Goal: Task Accomplishment & Management: Use online tool/utility

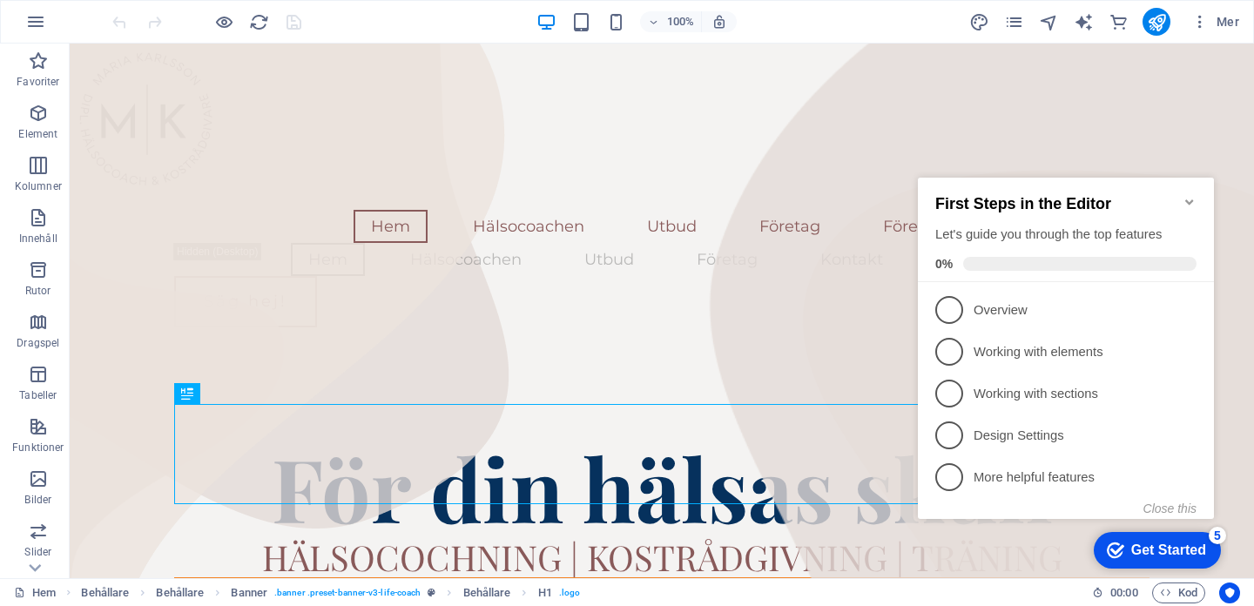
click at [1194, 195] on icon "Minimize checklist" at bounding box center [1190, 202] width 14 height 14
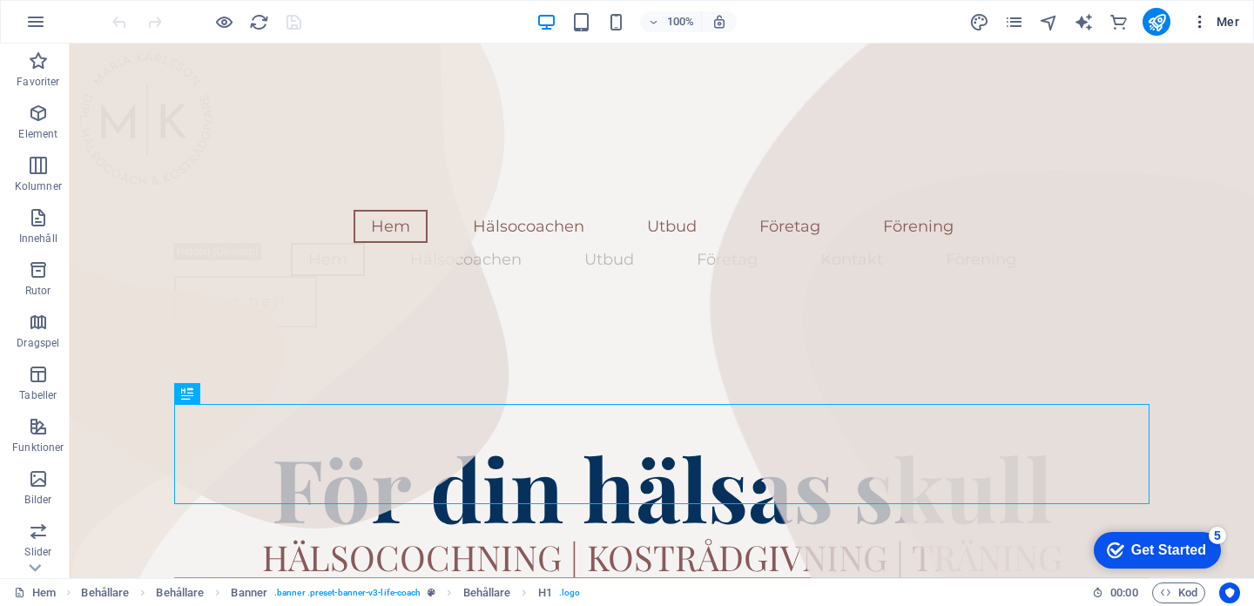
click at [1225, 14] on span "Mer" at bounding box center [1216, 21] width 48 height 17
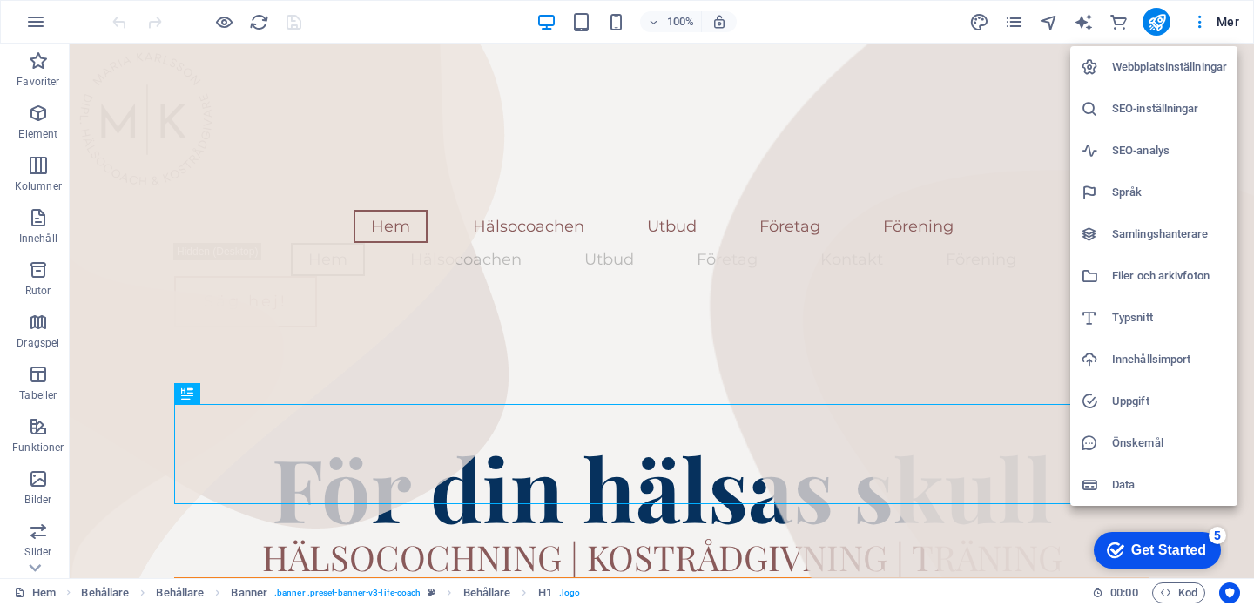
click at [1172, 61] on h6 "Webbplatsinställningar" at bounding box center [1169, 67] width 115 height 21
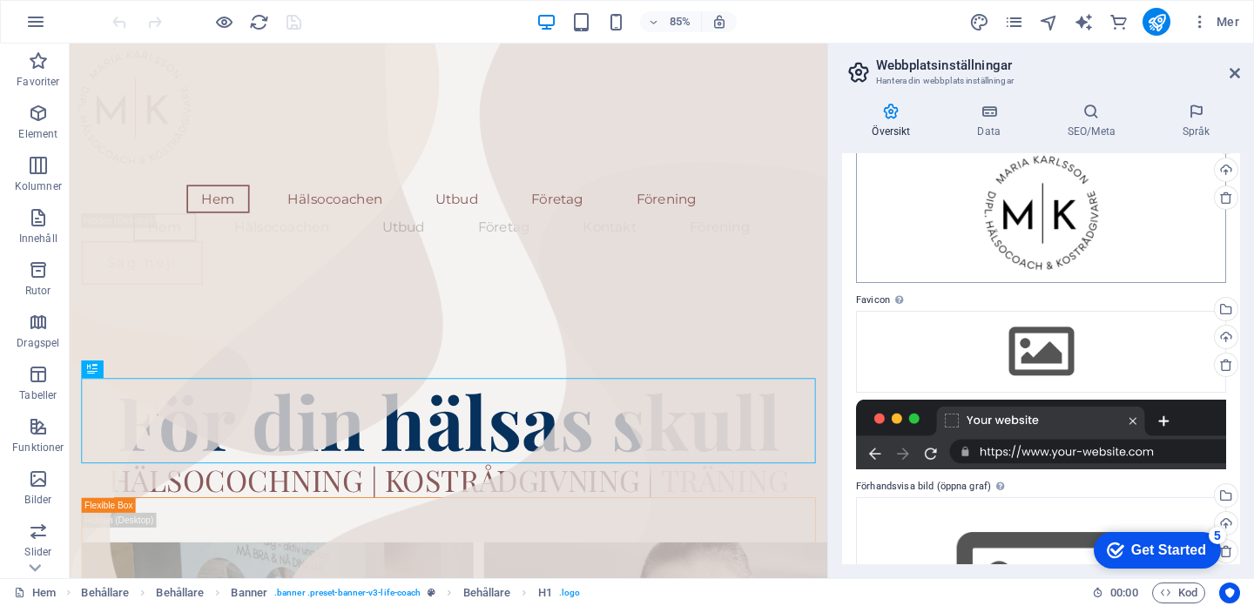
scroll to position [98, 0]
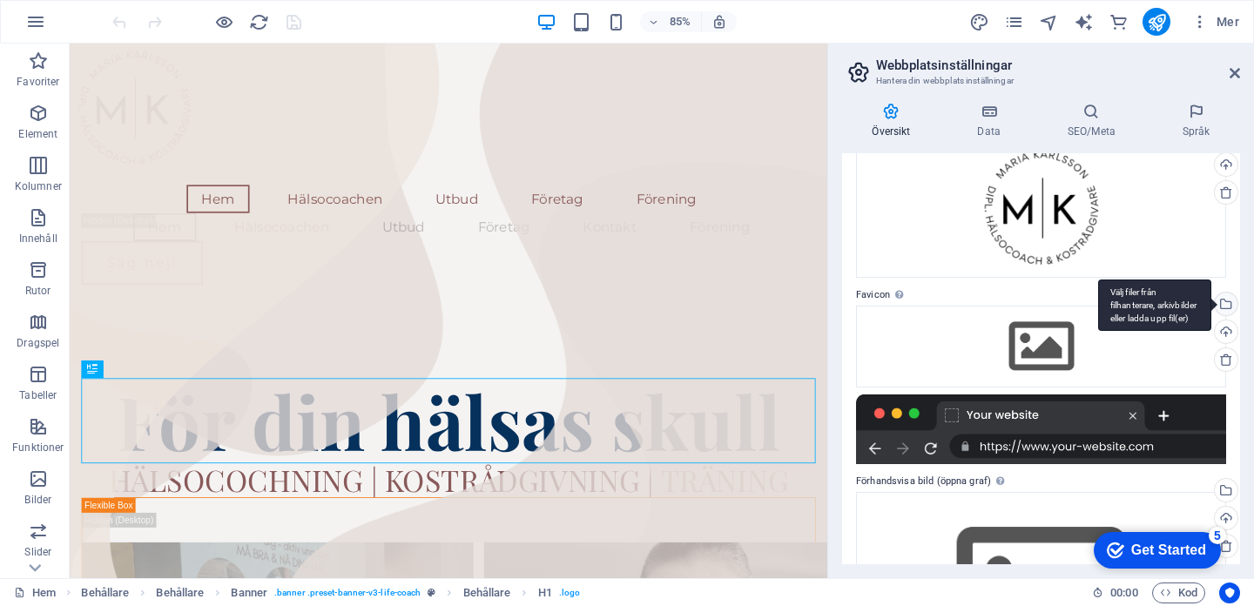
click at [1227, 313] on div "Välj filer från filhanterare, arkivbilder eller ladda upp fil(er)" at bounding box center [1225, 306] width 26 height 26
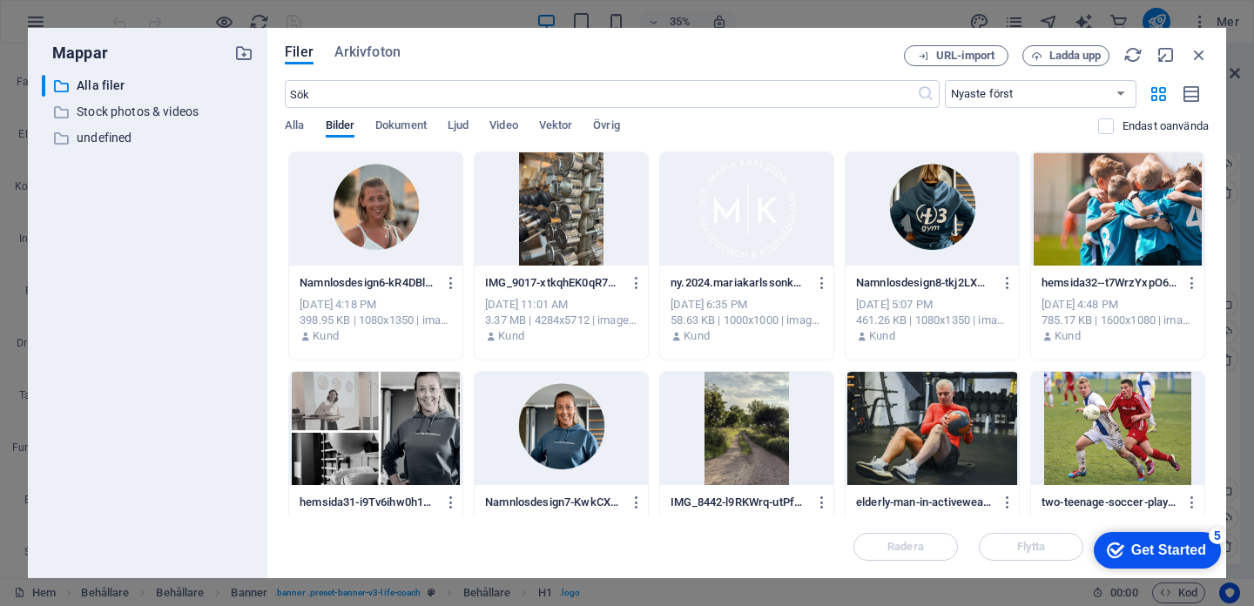
click at [682, 213] on div at bounding box center [746, 208] width 173 height 113
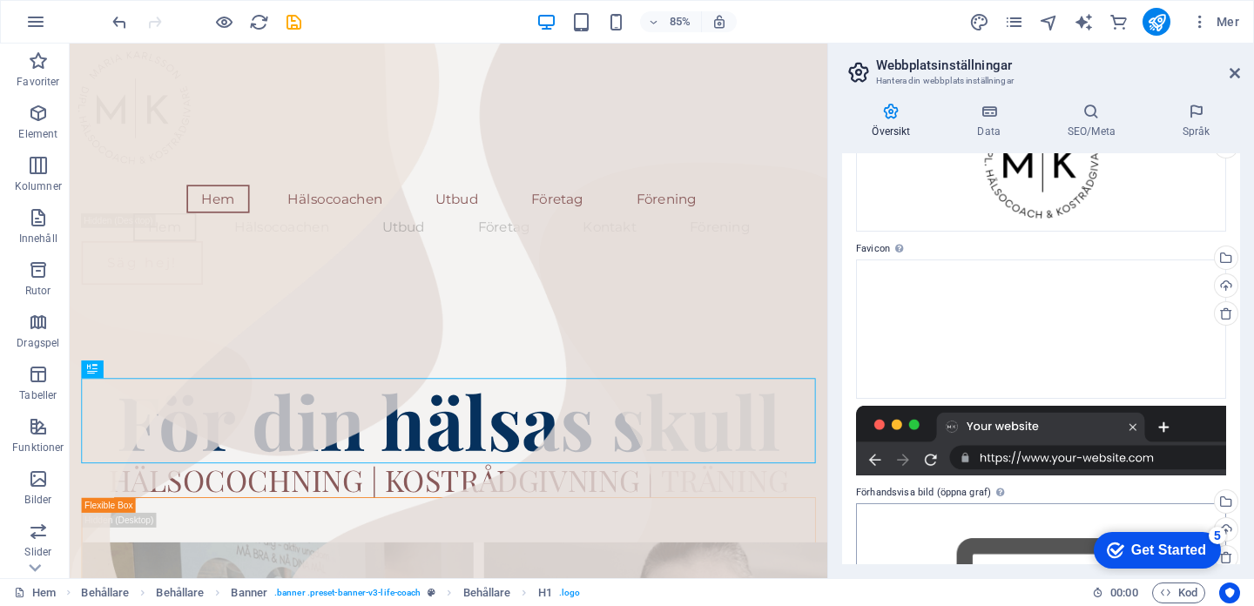
scroll to position [0, 0]
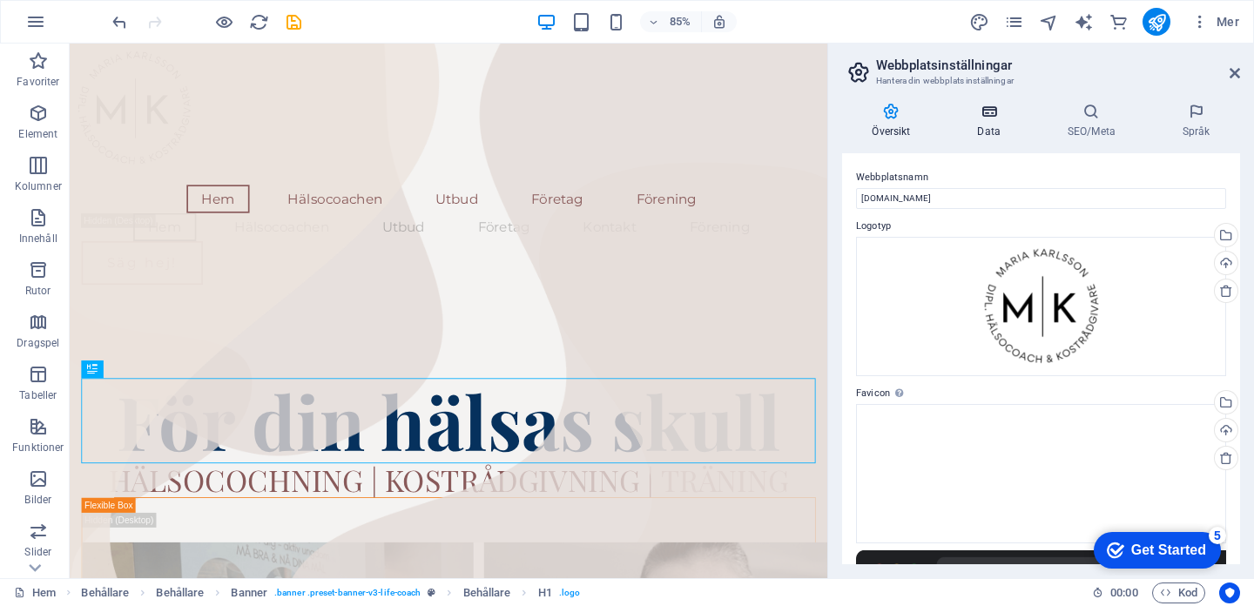
click at [961, 105] on icon at bounding box center [989, 111] width 83 height 17
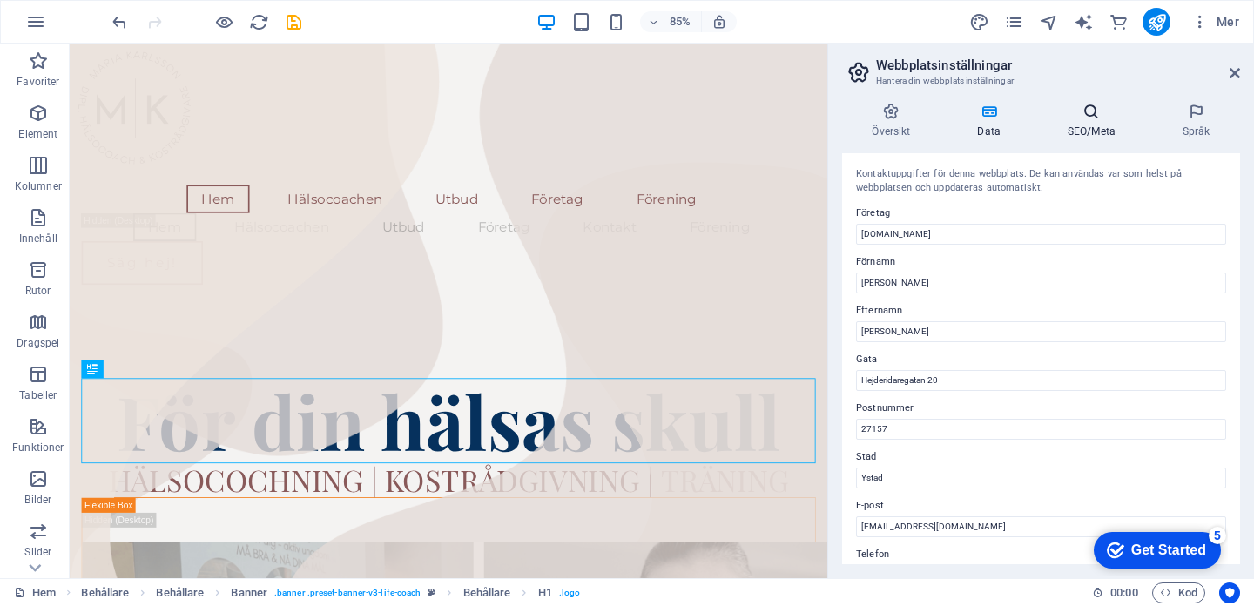
click at [1090, 110] on icon at bounding box center [1091, 111] width 108 height 17
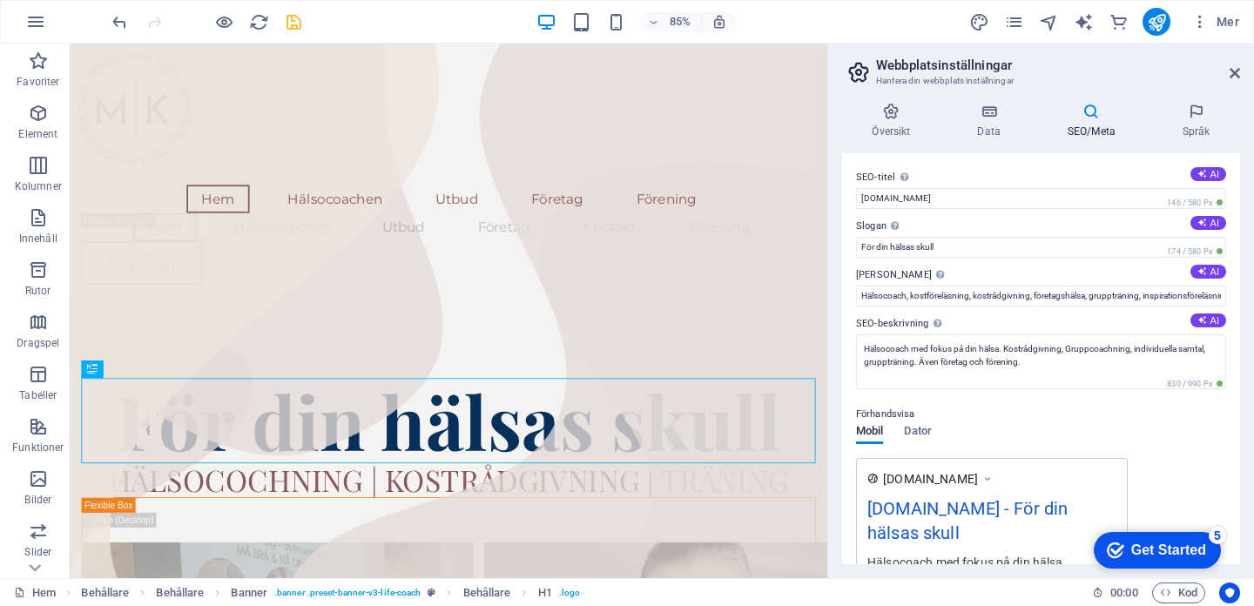
click at [294, 18] on icon "save" at bounding box center [294, 22] width 20 height 20
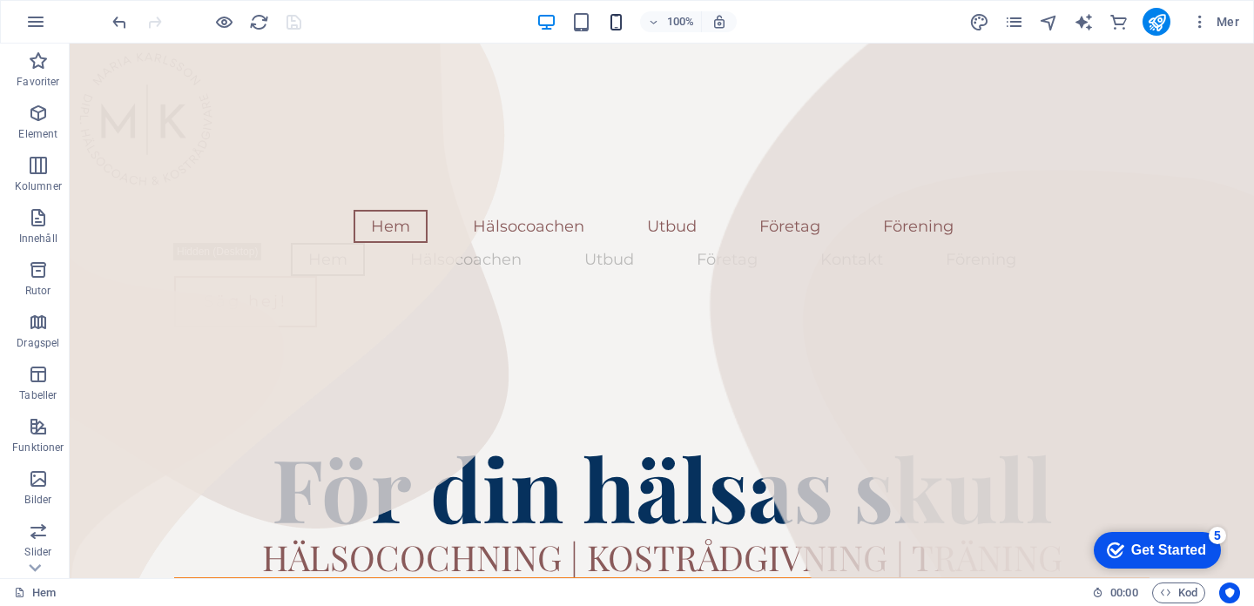
click at [616, 20] on icon "button" at bounding box center [616, 22] width 20 height 20
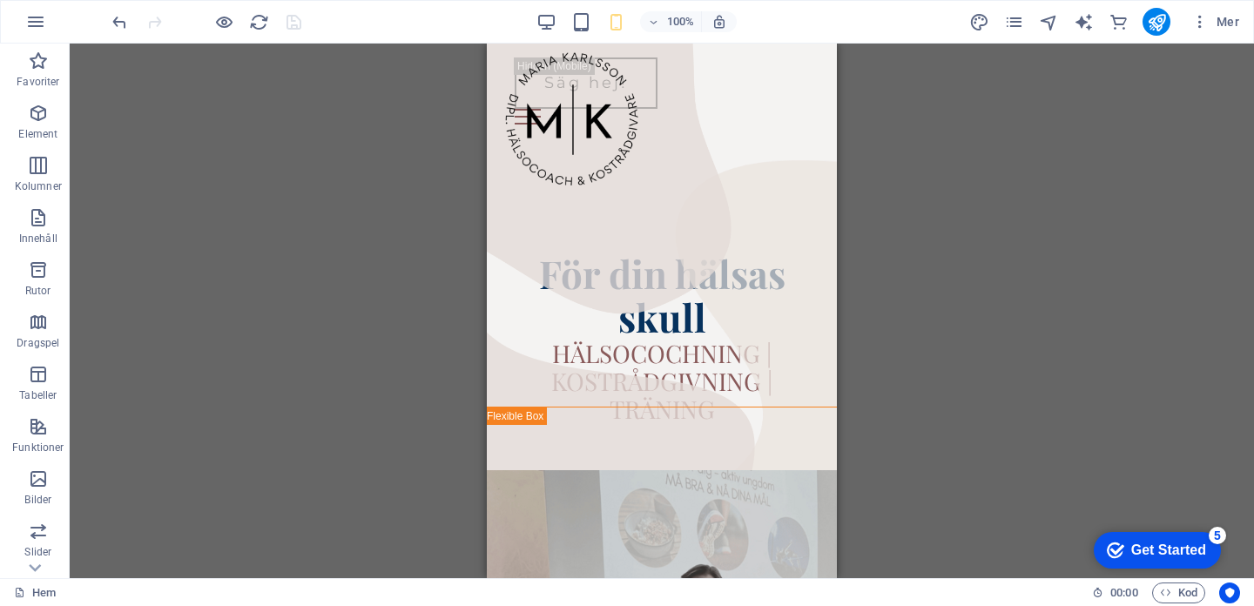
click at [950, 236] on div "Dra hit för att ersätta det befintliga innehållet. Tryck på "Ctrl" om du vill s…" at bounding box center [662, 311] width 1185 height 535
click at [588, 55] on button at bounding box center [579, 54] width 21 height 21
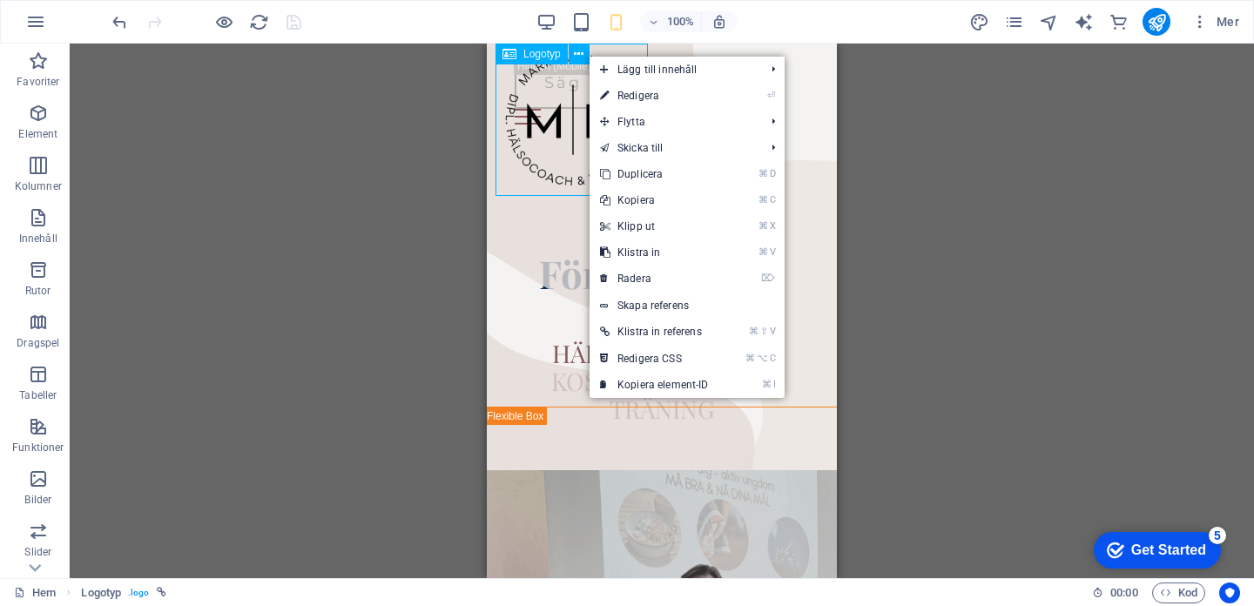
click at [546, 59] on span "Logotyp" at bounding box center [542, 54] width 37 height 10
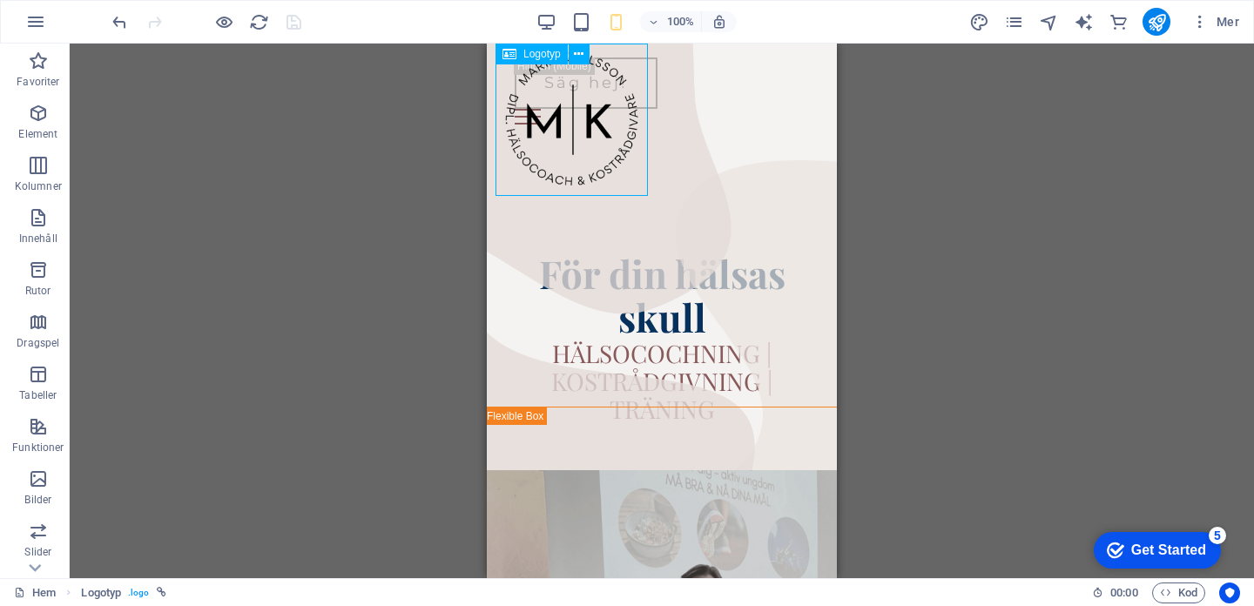
click at [546, 59] on span "Logotyp" at bounding box center [542, 54] width 37 height 10
select select "px"
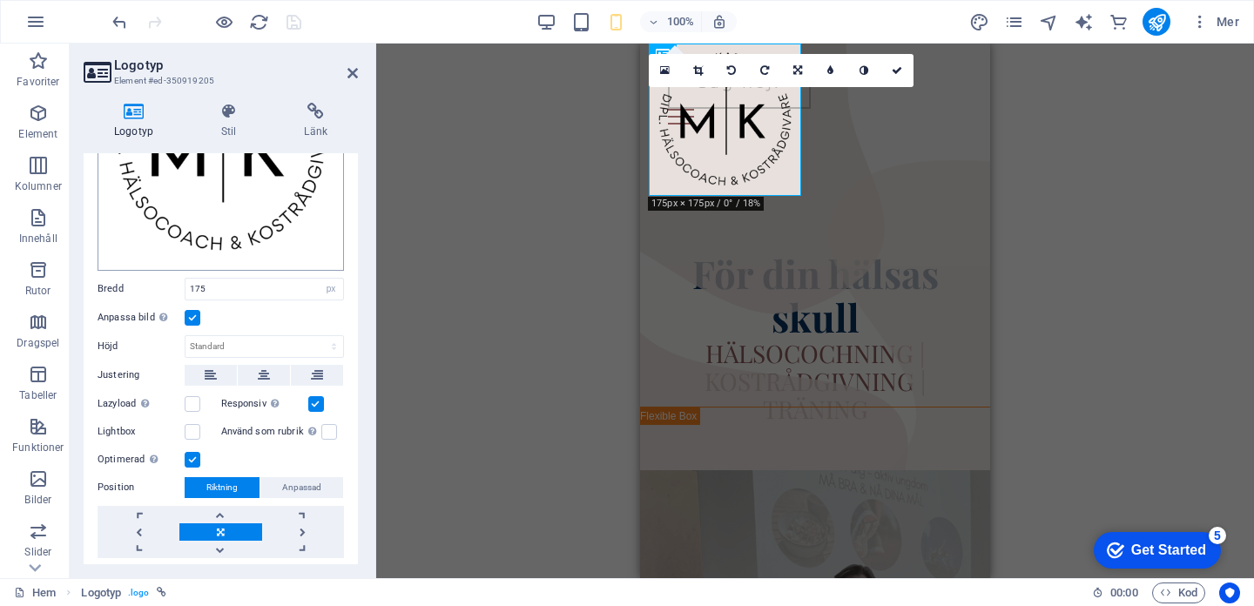
scroll to position [242, 0]
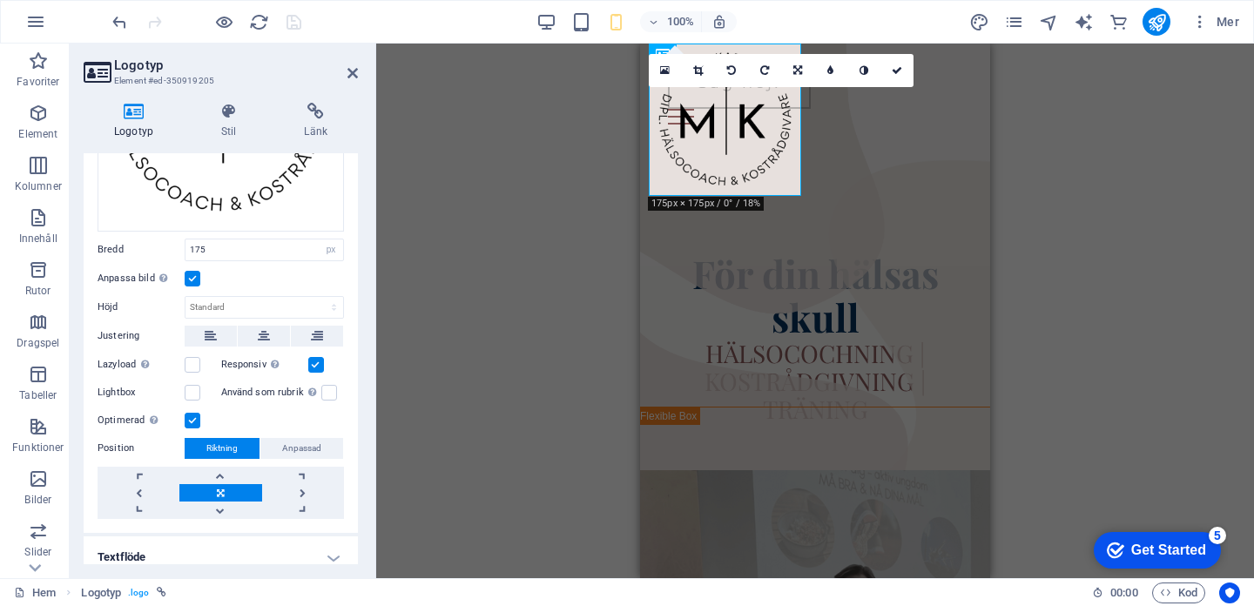
click at [198, 279] on label at bounding box center [193, 279] width 16 height 16
click at [0, 0] on input "Anpassa bild Anpassa bilden automatiskt att passa en bestämd bredd och höjd" at bounding box center [0, 0] width 0 height 0
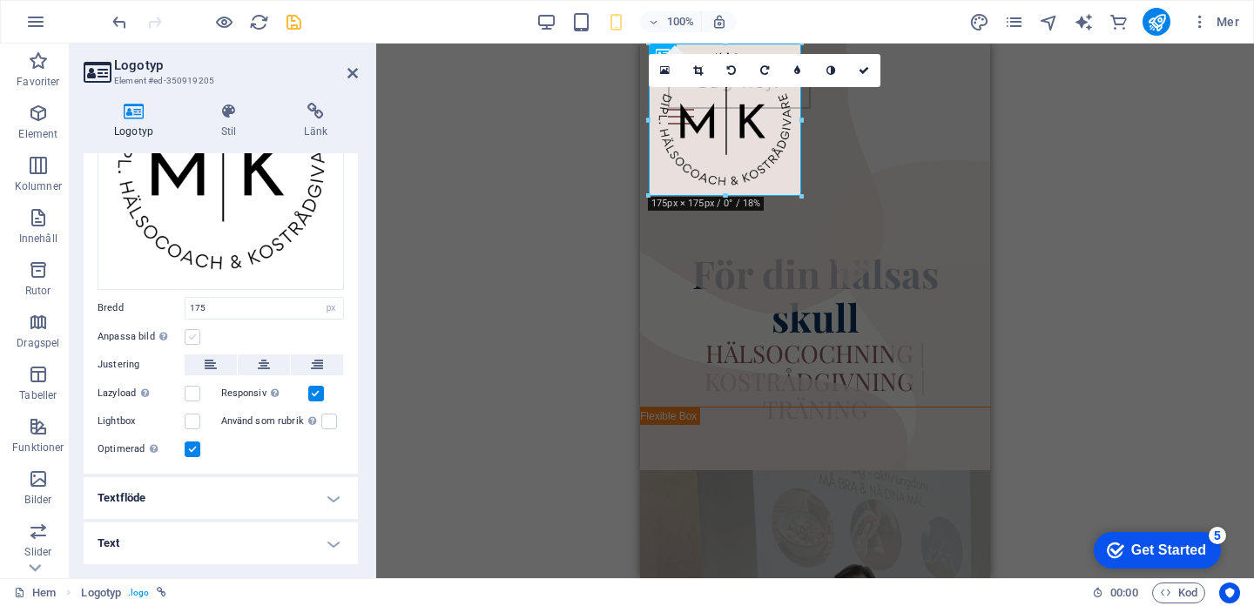
scroll to position [179, 0]
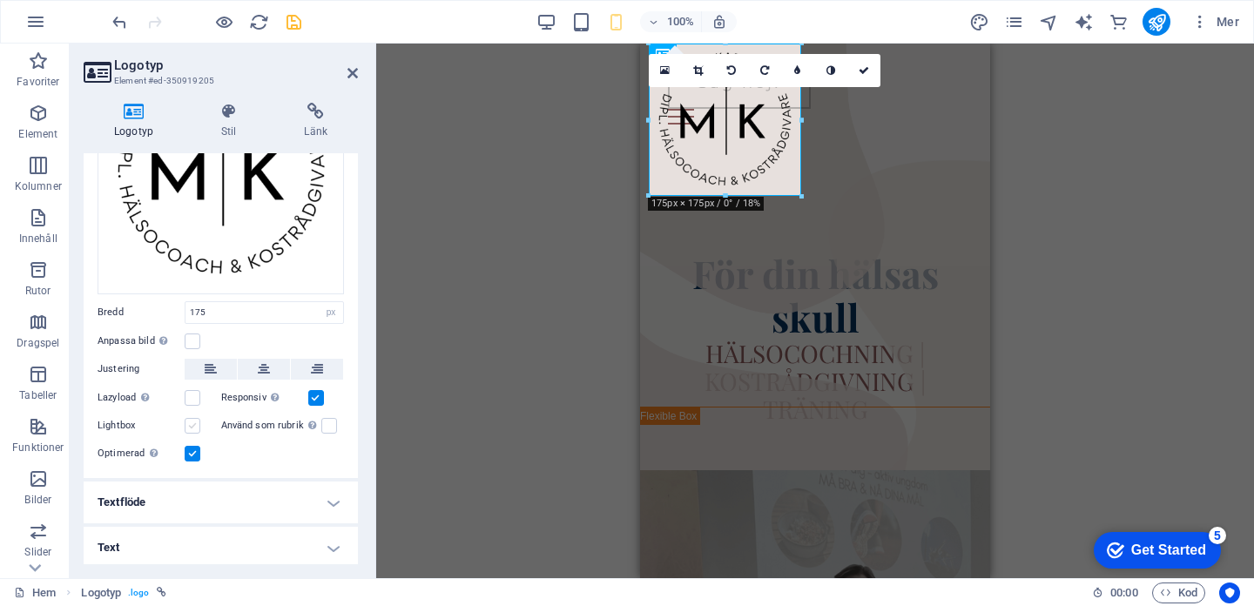
click at [196, 419] on label at bounding box center [193, 426] width 16 height 16
click at [0, 0] on input "Lightbox" at bounding box center [0, 0] width 0 height 0
click at [194, 418] on label at bounding box center [193, 426] width 16 height 16
click at [0, 0] on input "Lightbox" at bounding box center [0, 0] width 0 height 0
click at [331, 420] on label at bounding box center [329, 426] width 16 height 16
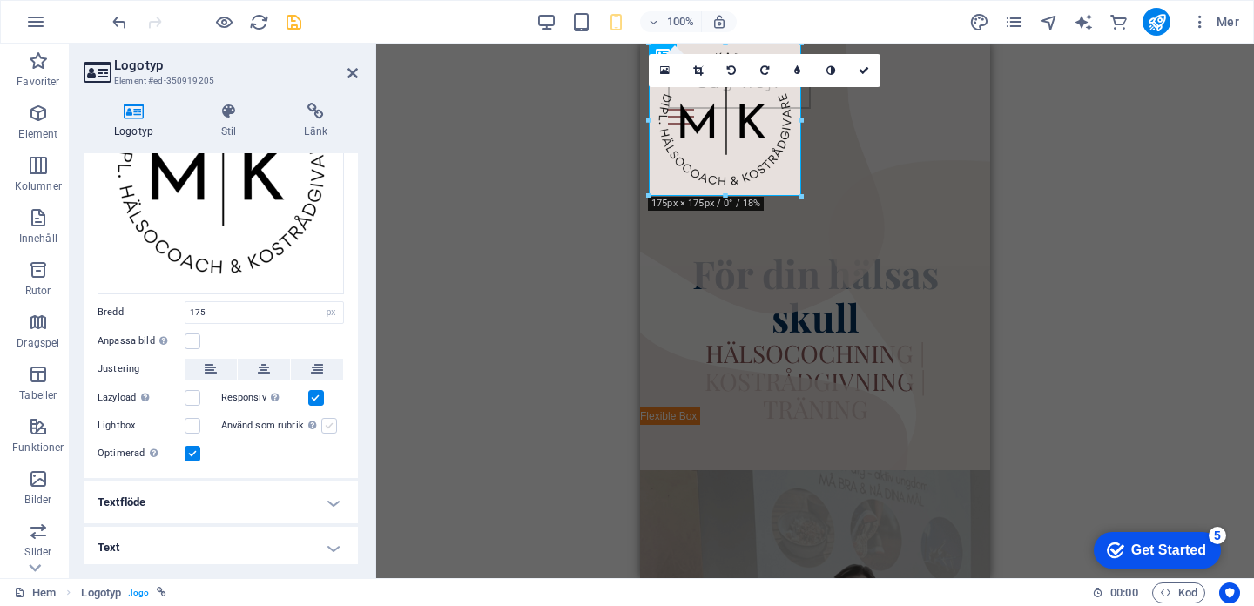
click at [0, 0] on input "Använd som rubrik Bilden omsluts i en H1-rubriktagg. Användbart för att ge alte…" at bounding box center [0, 0] width 0 height 0
click at [335, 484] on h4 "Textflöde" at bounding box center [221, 503] width 274 height 42
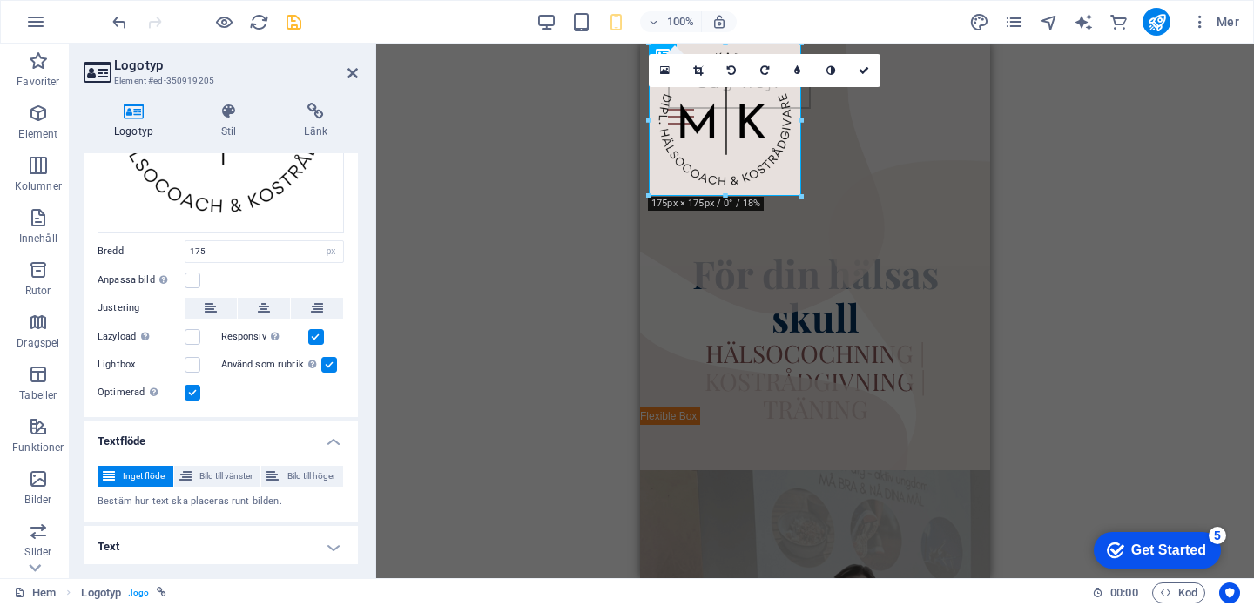
scroll to position [0, 0]
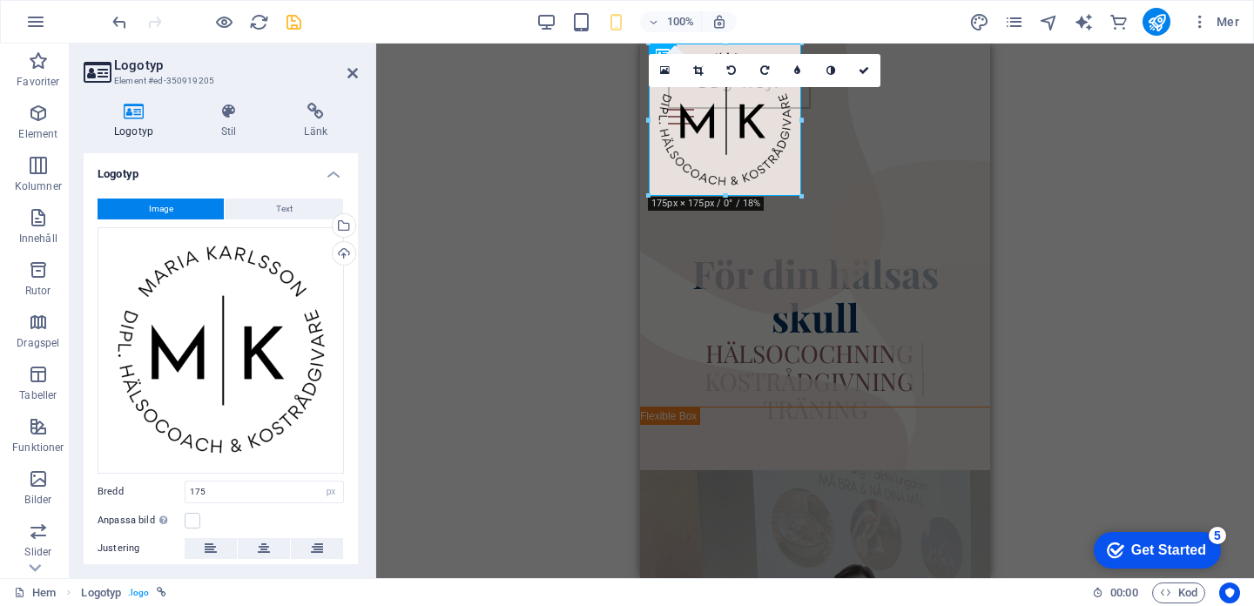
click at [298, 14] on icon "save" at bounding box center [294, 22] width 20 height 20
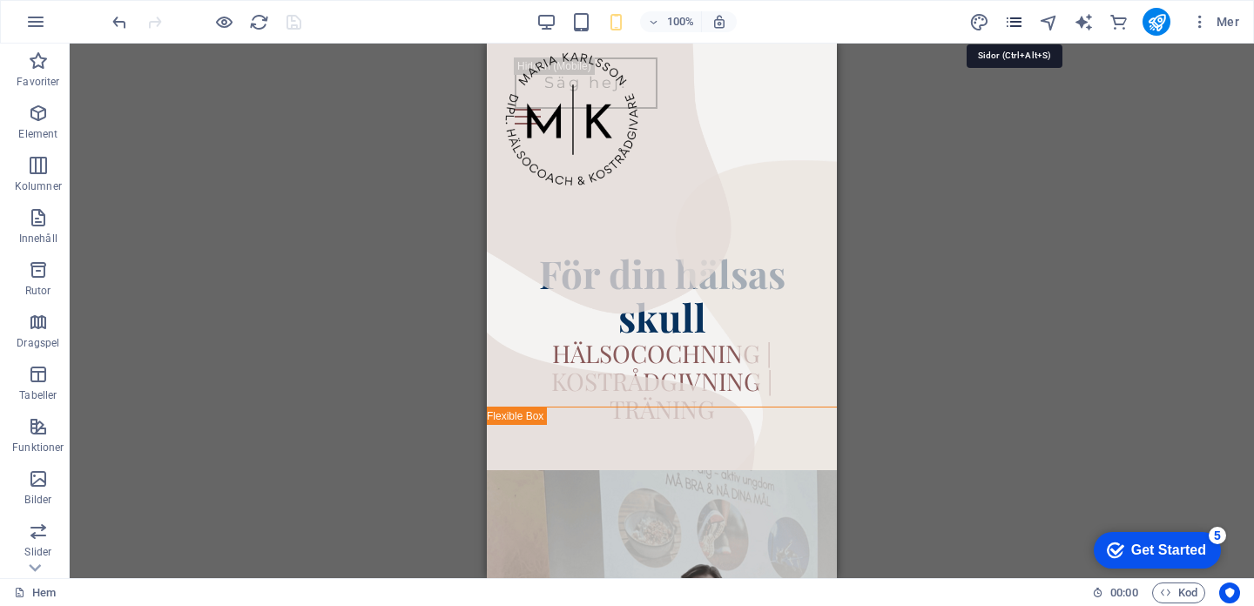
click at [1012, 21] on icon "pages" at bounding box center [1014, 22] width 20 height 20
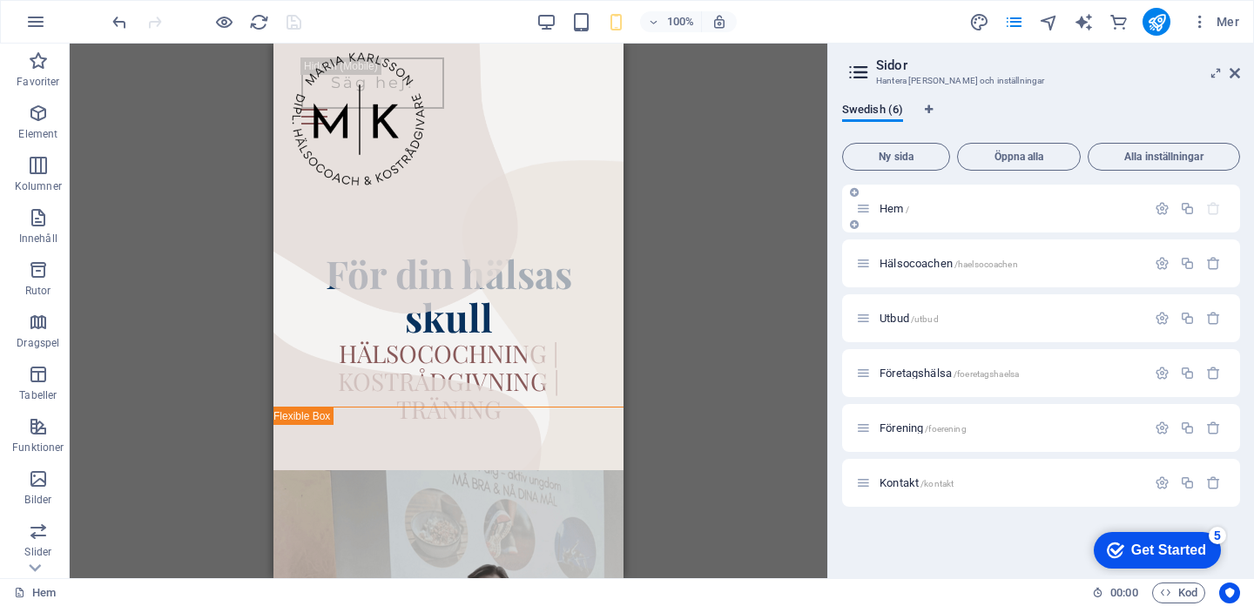
click at [968, 214] on div "Hem /" at bounding box center [1001, 209] width 290 height 20
click at [974, 203] on p "Hem /" at bounding box center [1010, 208] width 261 height 11
click at [1159, 213] on icon "button" at bounding box center [1162, 208] width 15 height 15
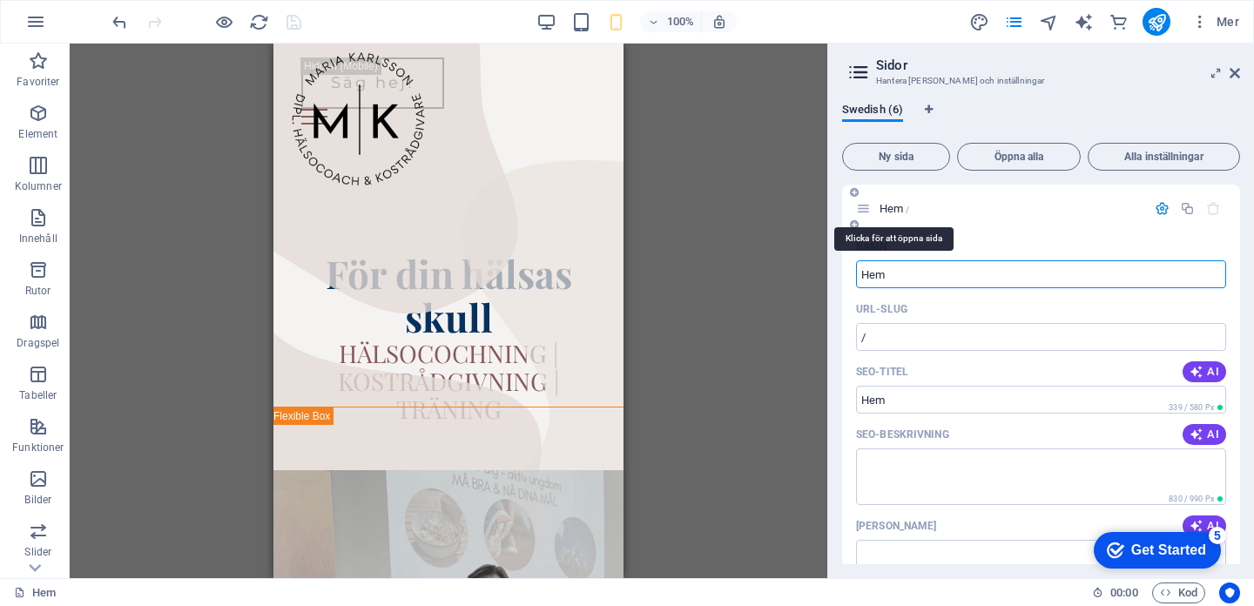
click at [895, 208] on span "Hem /" at bounding box center [895, 208] width 30 height 13
click at [1235, 60] on h2 "Sidor" at bounding box center [1058, 65] width 364 height 16
click at [1235, 69] on icon at bounding box center [1235, 73] width 10 height 14
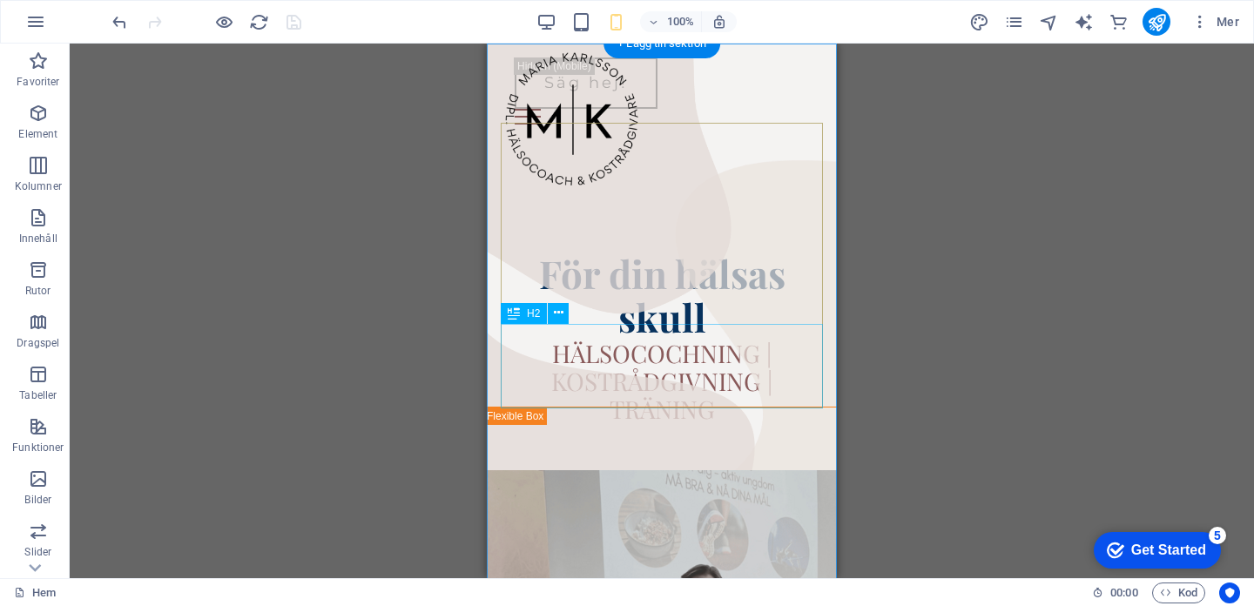
click at [684, 340] on div "HÄLSOCOCHNING | KOSTRÅDGIVNING | TRÄNING" at bounding box center [662, 382] width 322 height 84
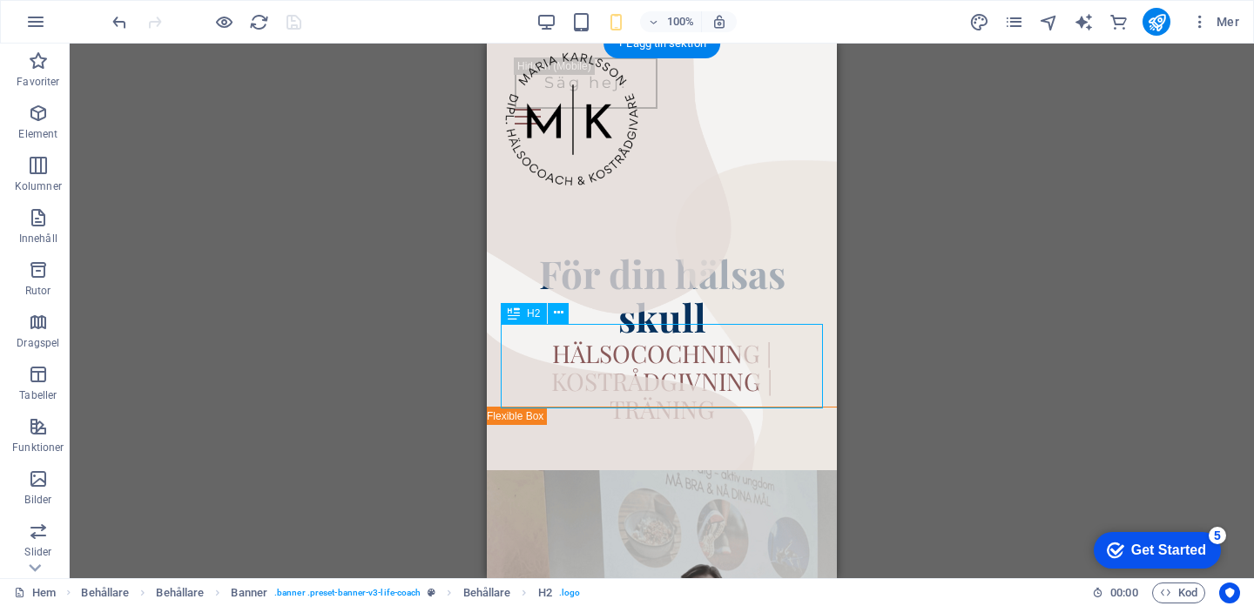
click at [684, 340] on div "HÄLSOCOCHNING | KOSTRÅDGIVNING | TRÄNING" at bounding box center [662, 382] width 322 height 84
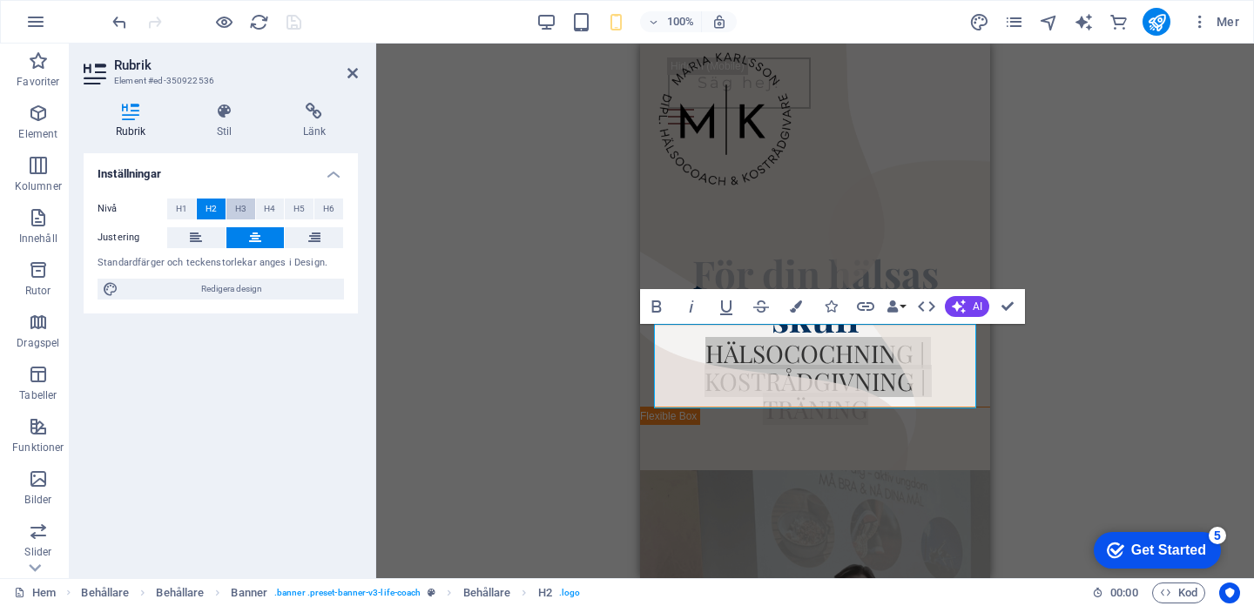
click at [233, 204] on button "H3" at bounding box center [240, 209] width 29 height 21
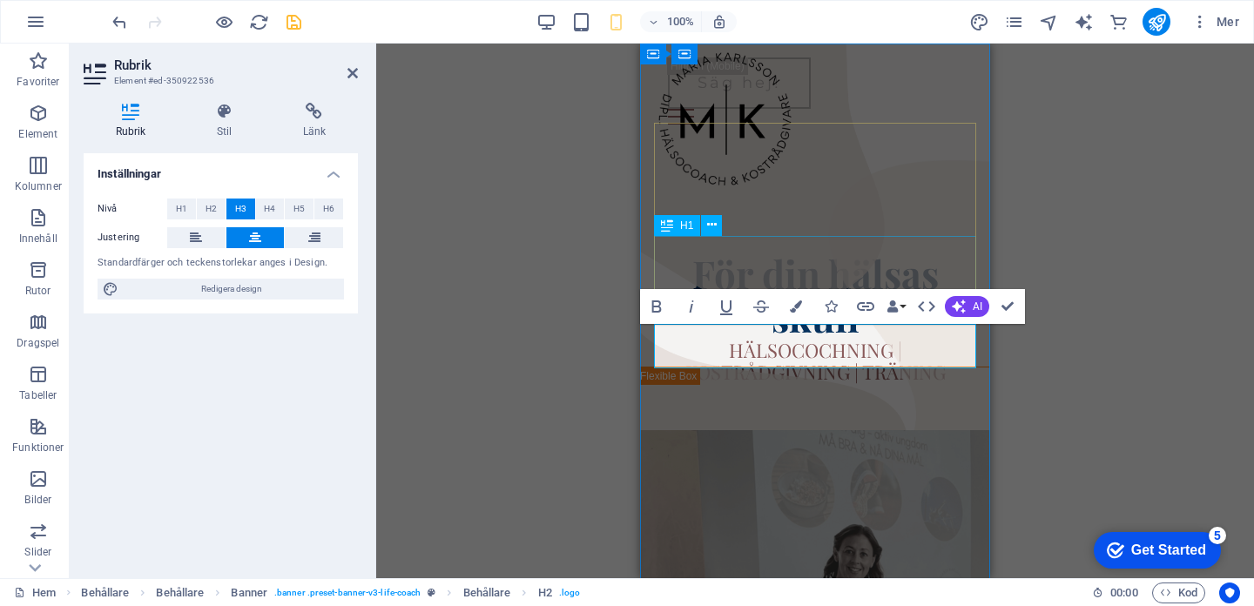
click at [733, 253] on div "För din hälsas skull" at bounding box center [815, 296] width 322 height 88
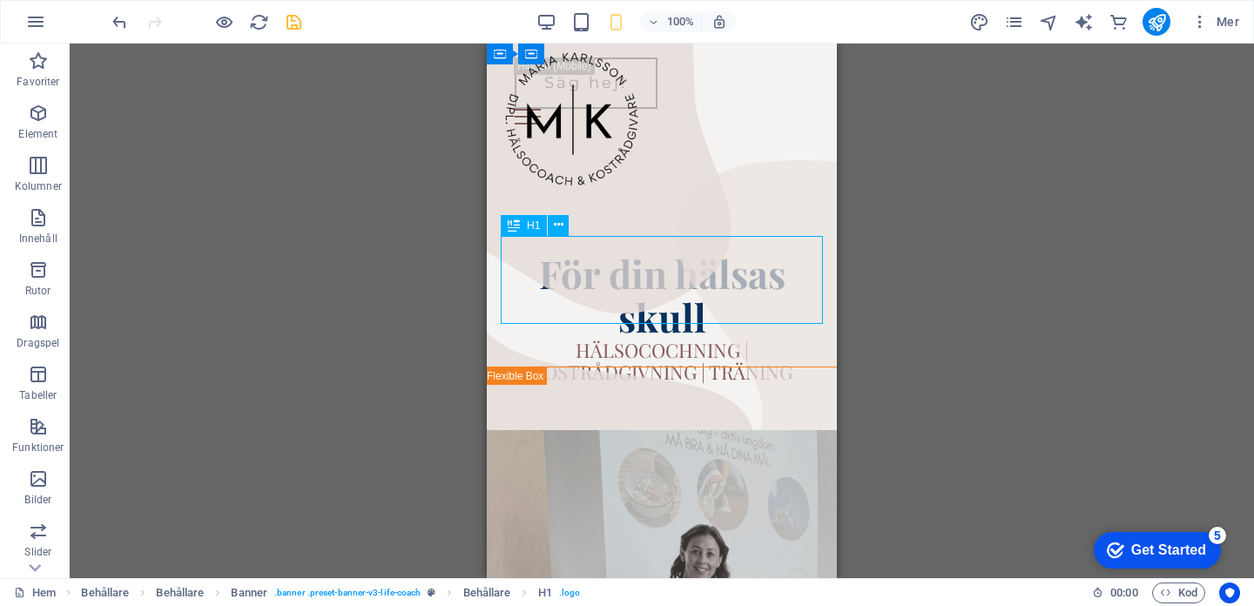
click at [733, 253] on div "För din hälsas skull" at bounding box center [662, 296] width 322 height 88
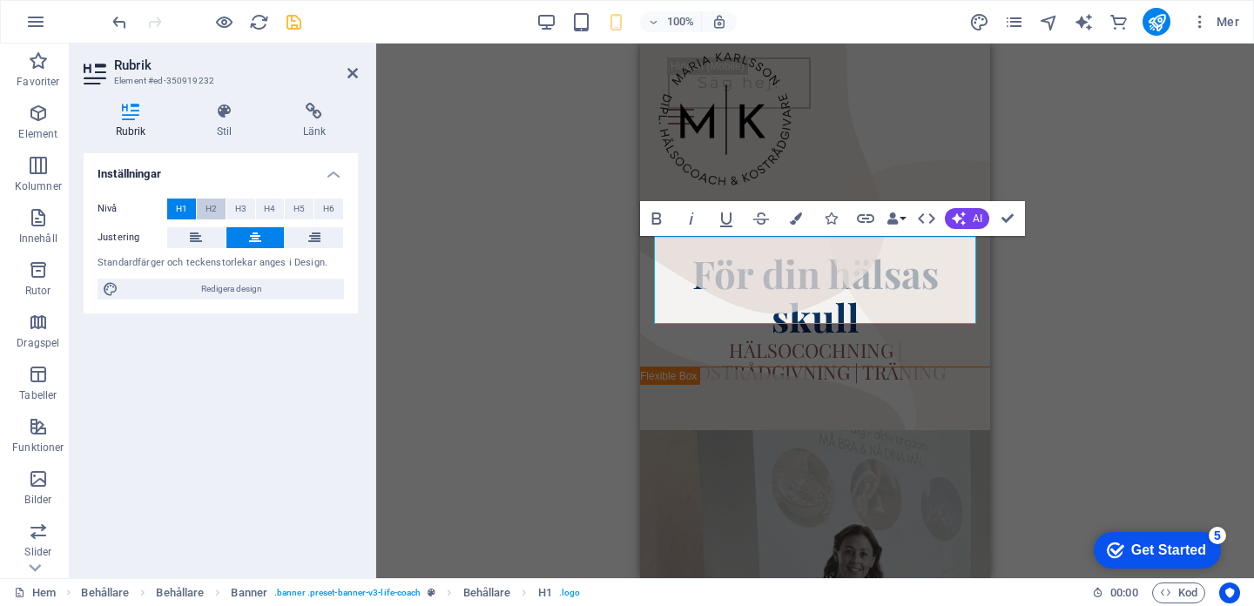
click at [204, 213] on button "H2" at bounding box center [211, 209] width 29 height 21
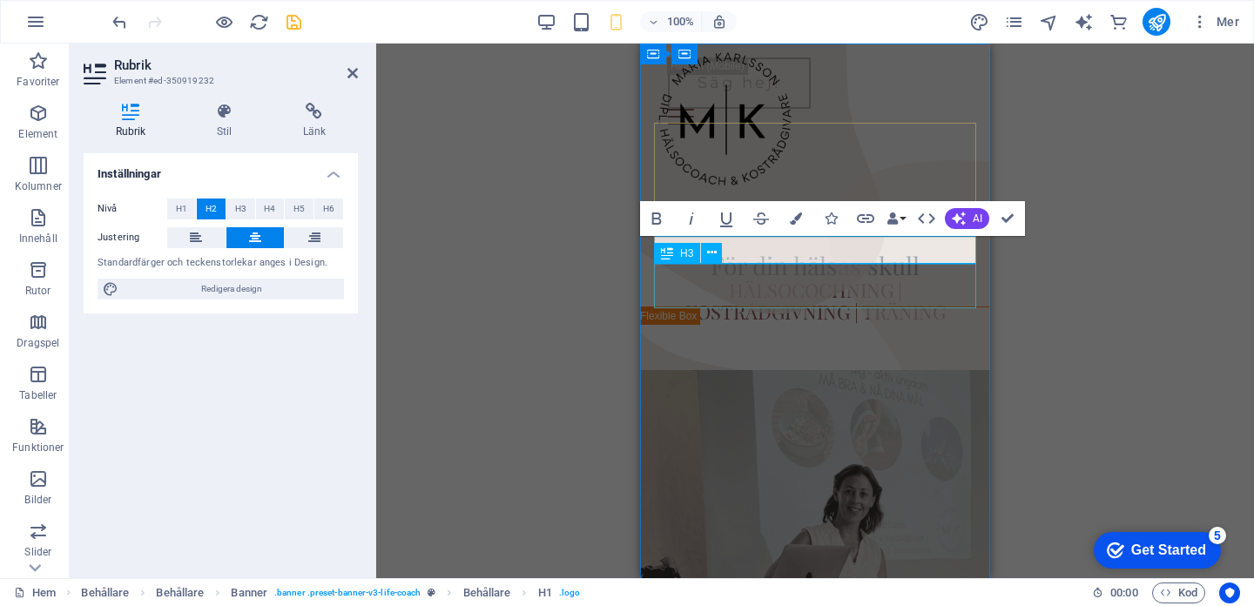
click at [753, 286] on div "HÄLSOCOCHNING | KOSTRÅDGIVNING | TRÄNING" at bounding box center [815, 302] width 322 height 44
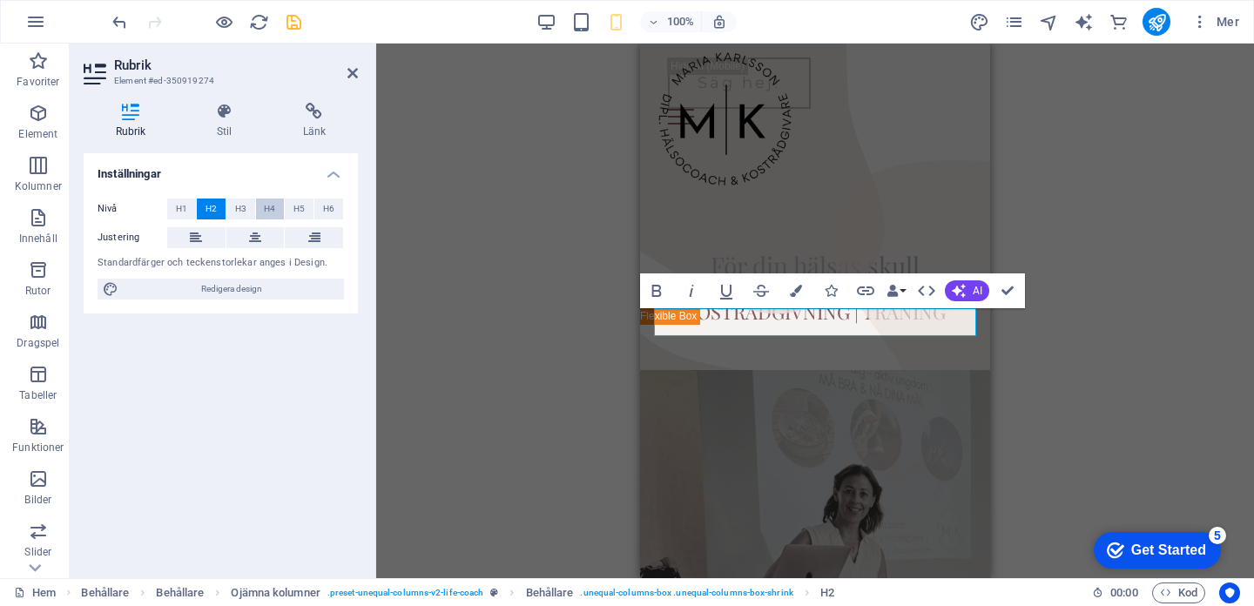
click at [268, 206] on span "H4" at bounding box center [269, 209] width 11 height 21
click at [247, 205] on button "H3" at bounding box center [240, 209] width 29 height 21
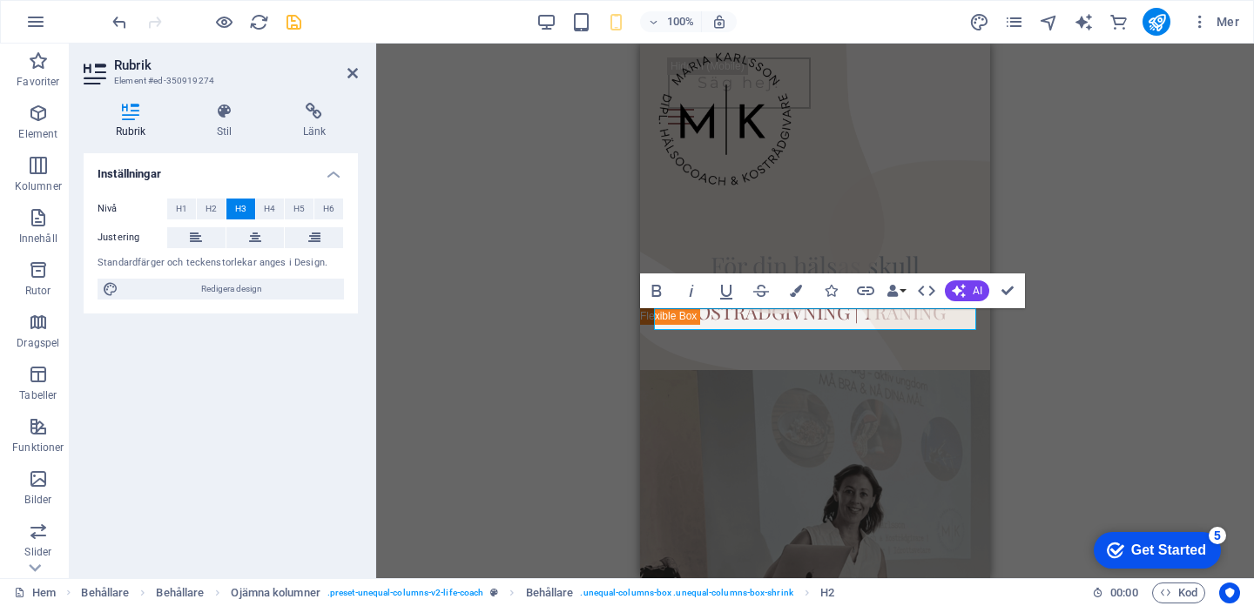
click at [470, 351] on div "H2 Behållare Behållare Behållare Banner Banner Behållare Banner Behållare Space…" at bounding box center [815, 311] width 878 height 535
click at [1101, 230] on div "H2 Behållare Behållare Behållare Banner Banner Behållare Banner Behållare Space…" at bounding box center [815, 311] width 878 height 535
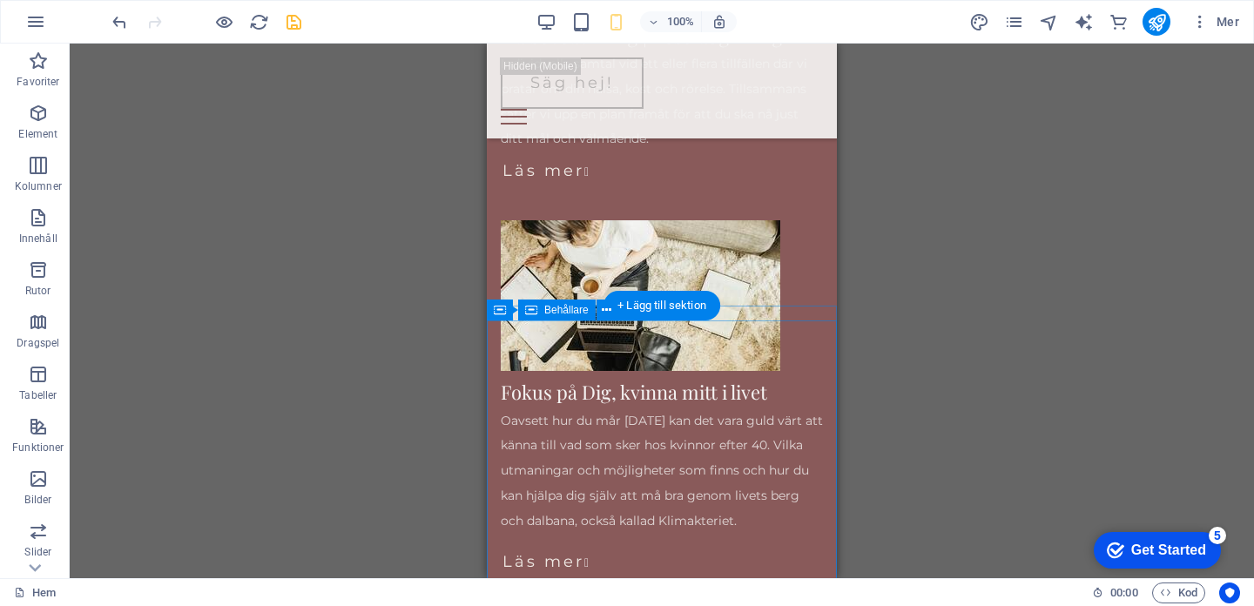
scroll to position [1836, 0]
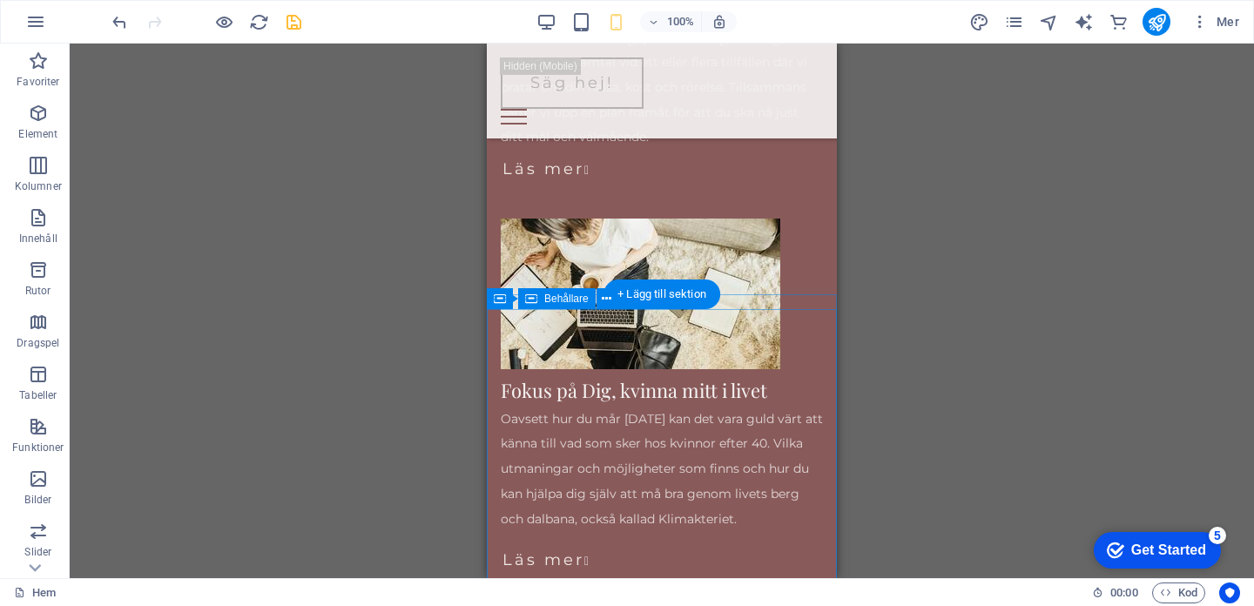
click at [587, 347] on div "H2 Behållare Behållare Behållare Banner Banner Behållare Banner Behållare Space…" at bounding box center [662, 311] width 1185 height 535
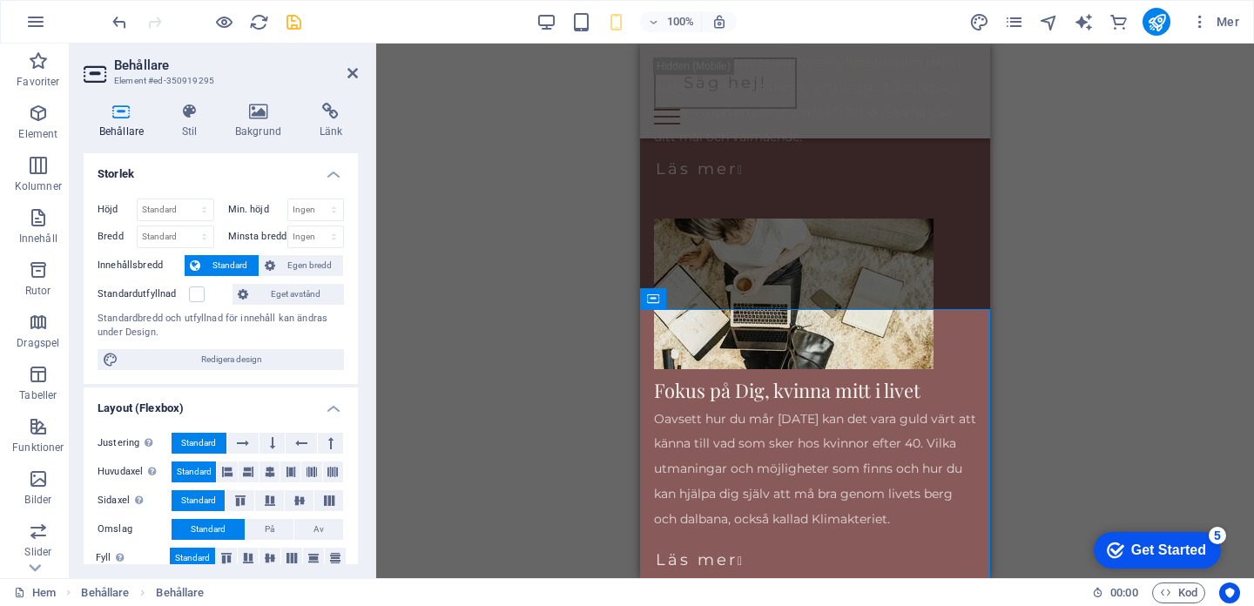
click at [597, 368] on div "Dra hit för att ersätta det befintliga innehållet. Tryck på "Ctrl" om du vill s…" at bounding box center [815, 311] width 878 height 535
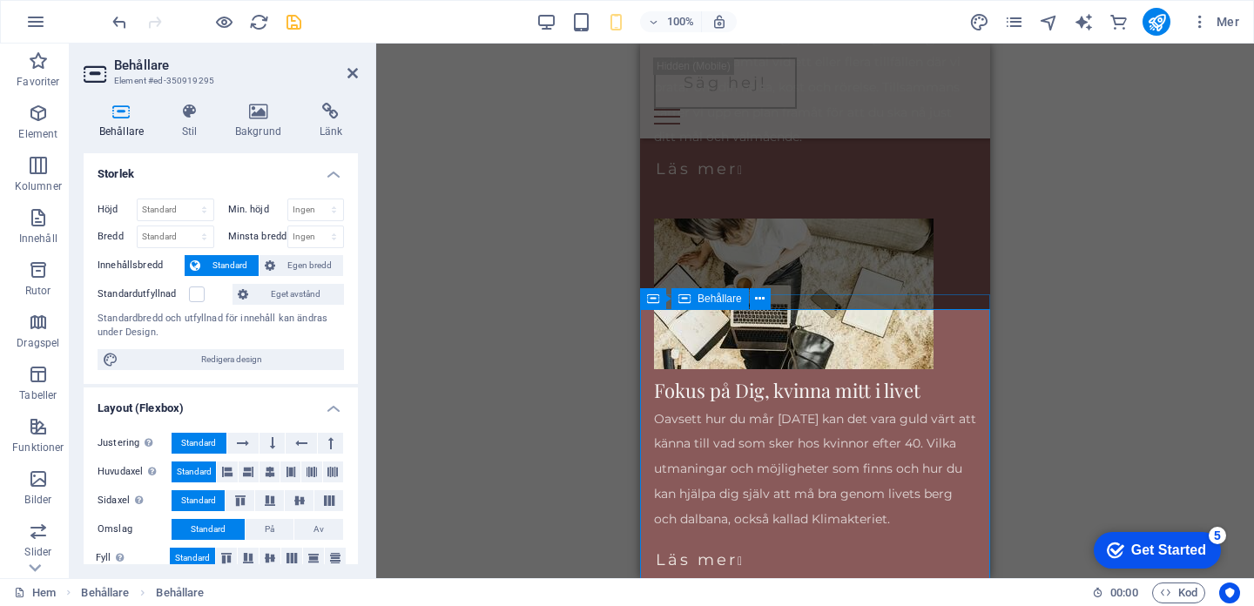
click at [698, 302] on span "Behållare" at bounding box center [720, 299] width 44 height 10
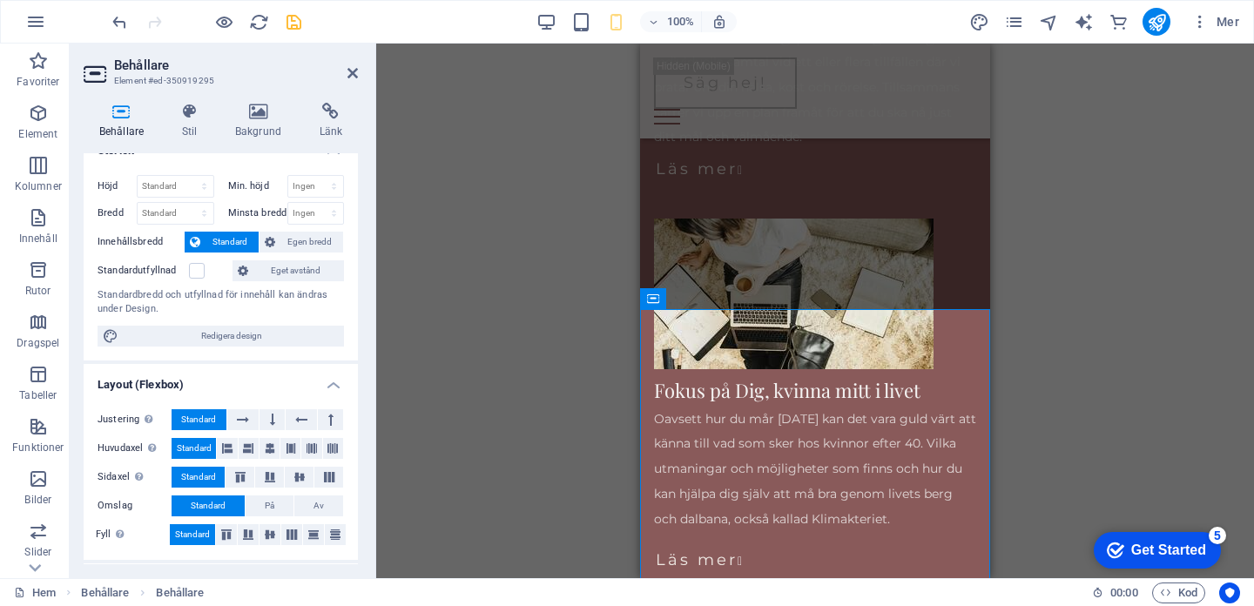
scroll to position [99, 0]
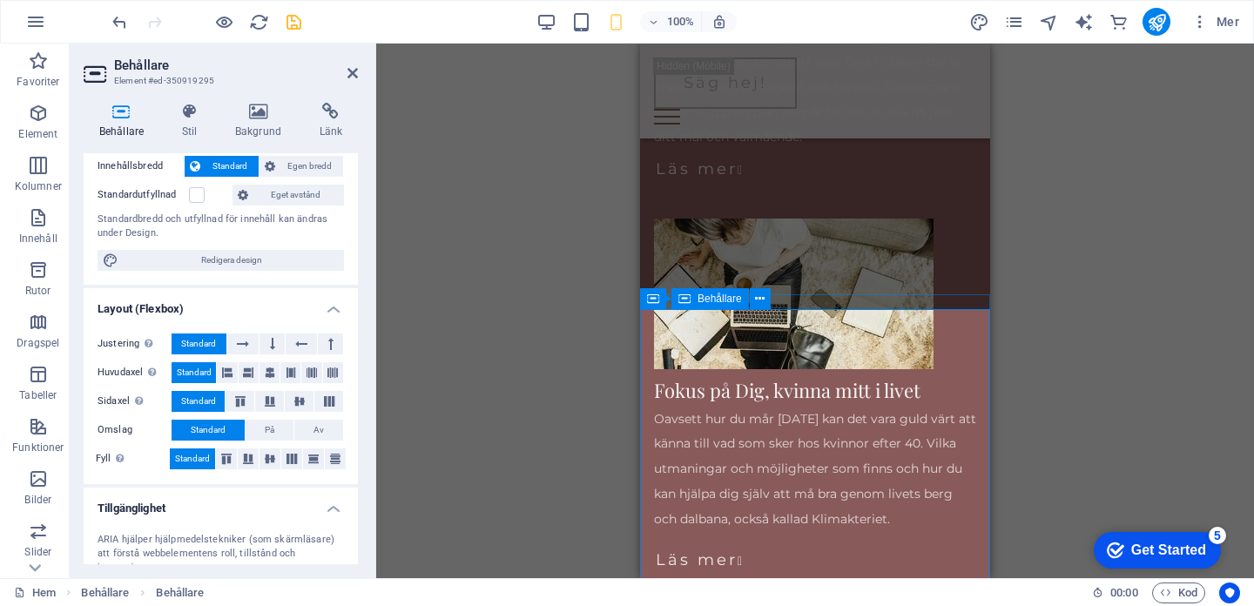
click at [758, 305] on icon at bounding box center [760, 299] width 10 height 18
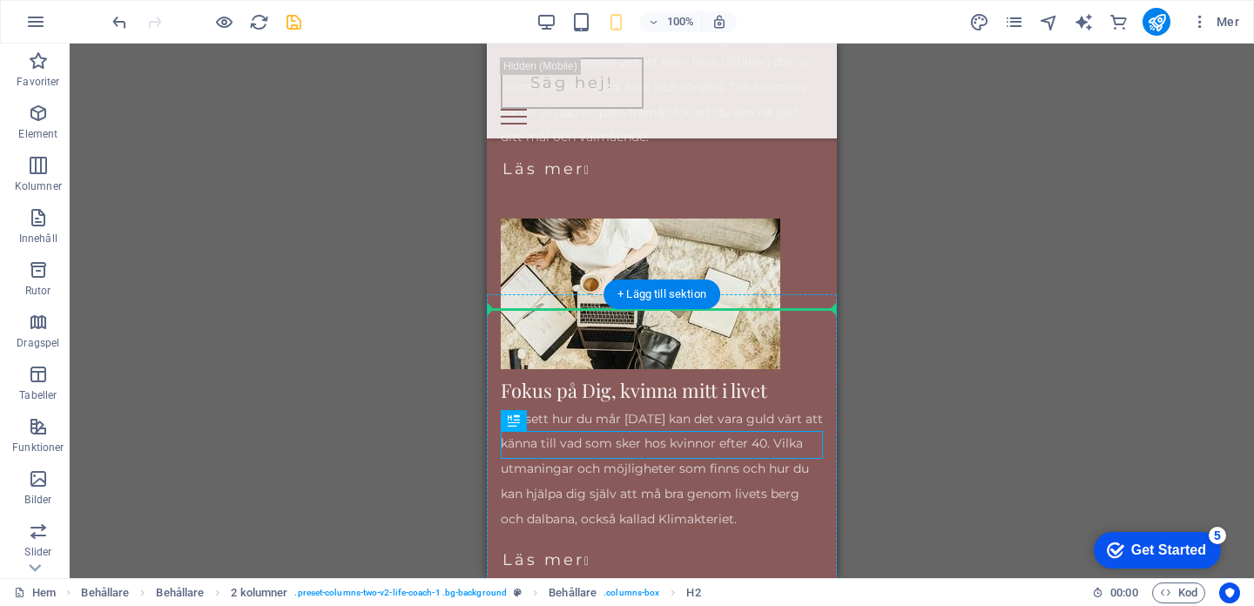
drag, startPoint x: 586, startPoint y: 448, endPoint x: 735, endPoint y: 328, distance: 190.9
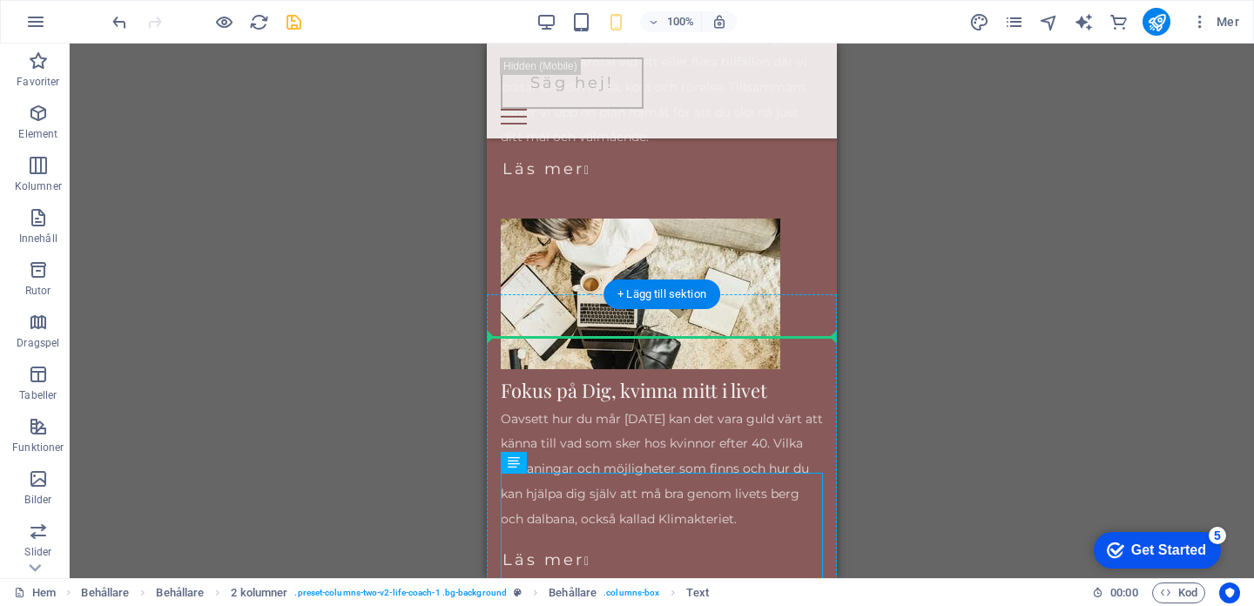
drag, startPoint x: 634, startPoint y: 495, endPoint x: 637, endPoint y: 369, distance: 125.5
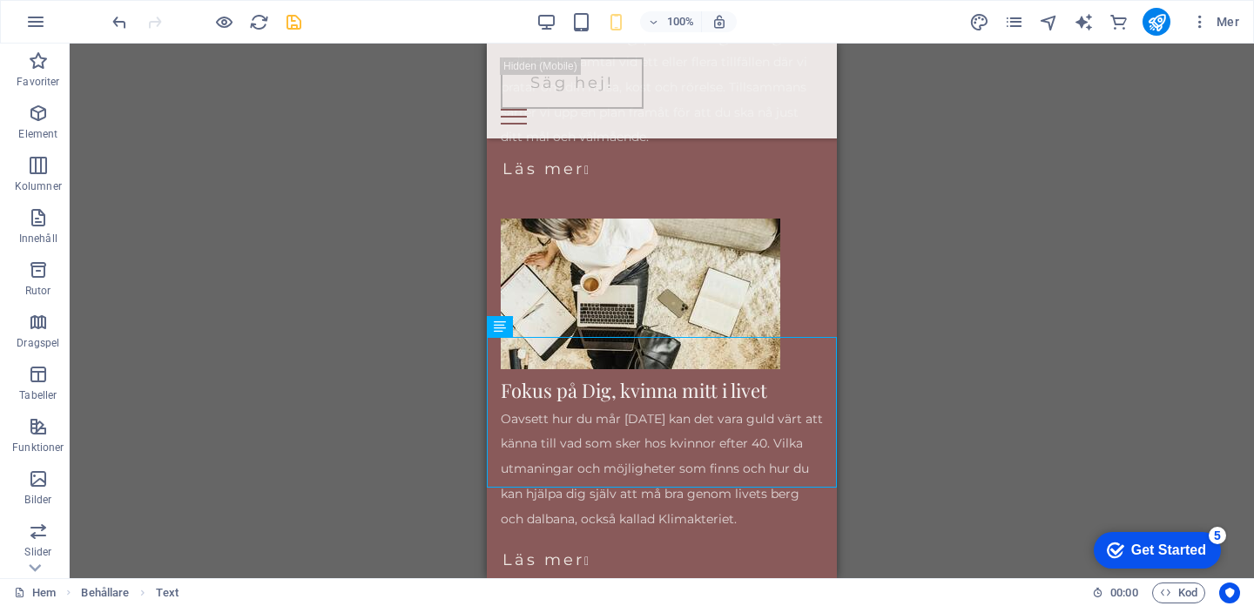
click at [896, 401] on div "Dra hit för att ersätta det befintliga innehållet. Tryck på "Ctrl" om du vill s…" at bounding box center [662, 311] width 1185 height 535
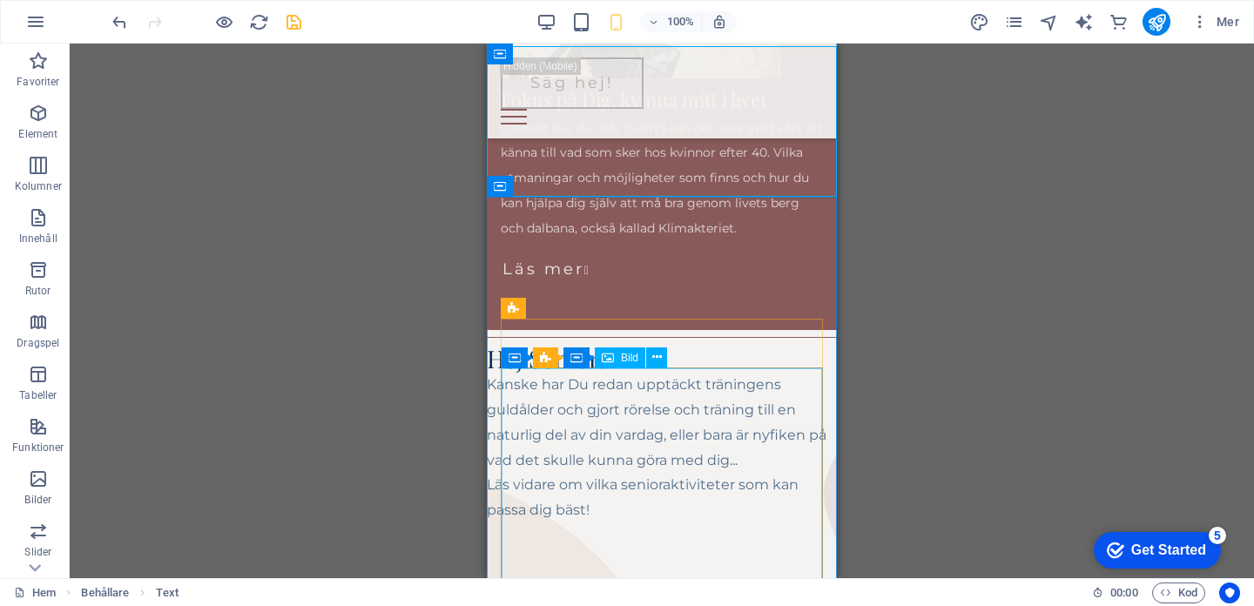
scroll to position [2126, 0]
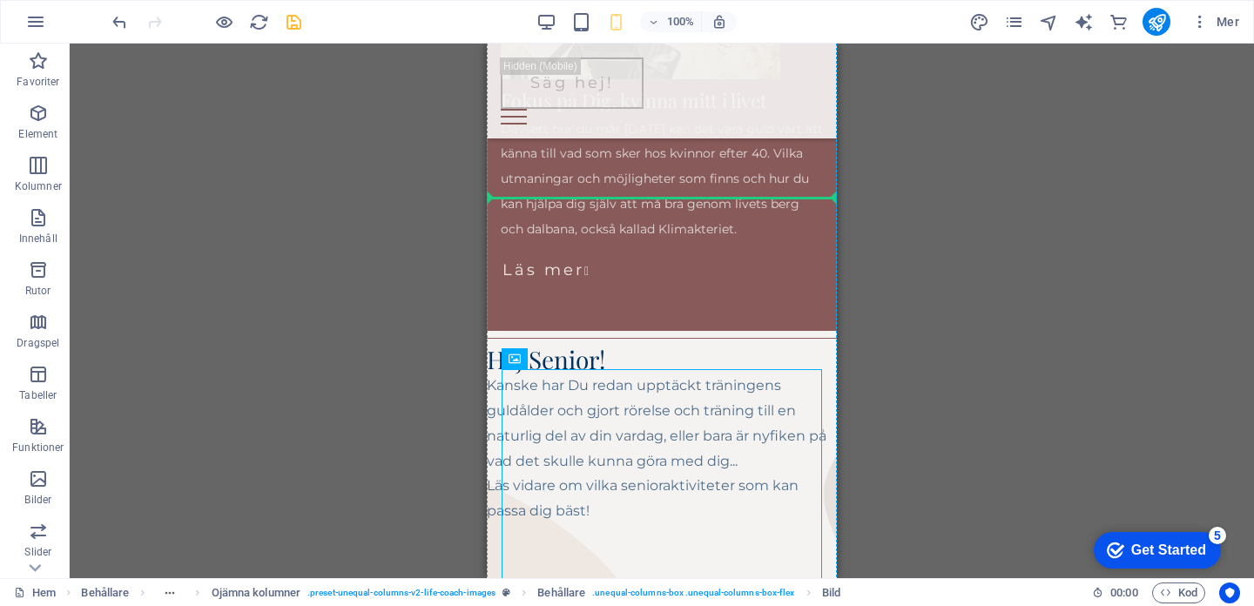
drag, startPoint x: 725, startPoint y: 491, endPoint x: 707, endPoint y: 287, distance: 205.5
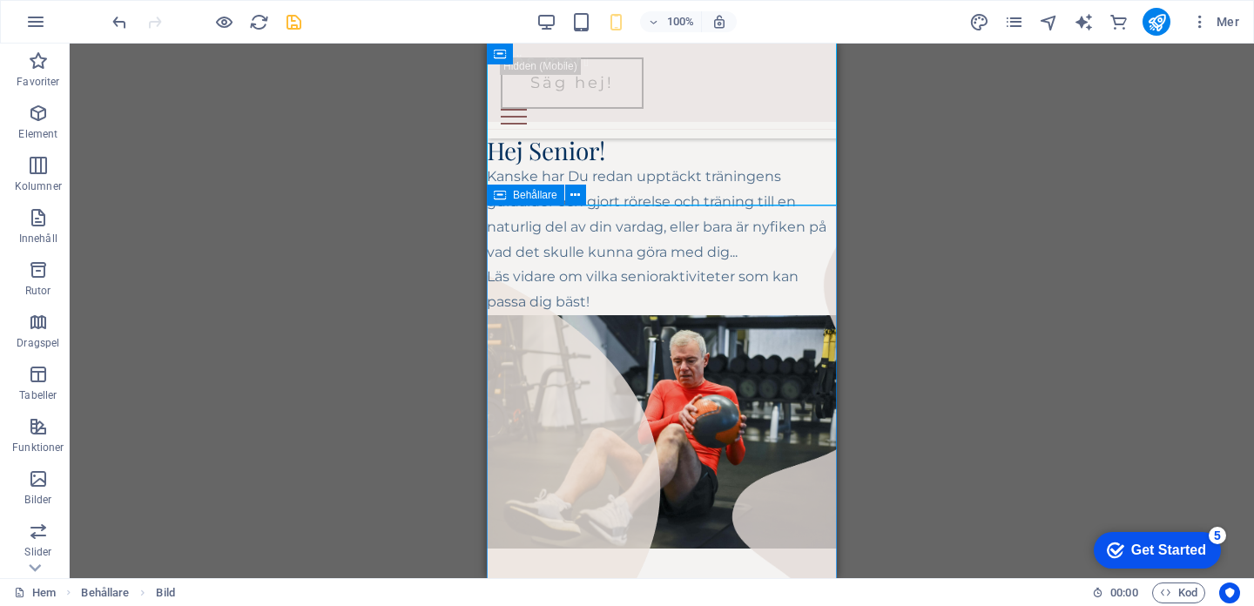
scroll to position [2352, 0]
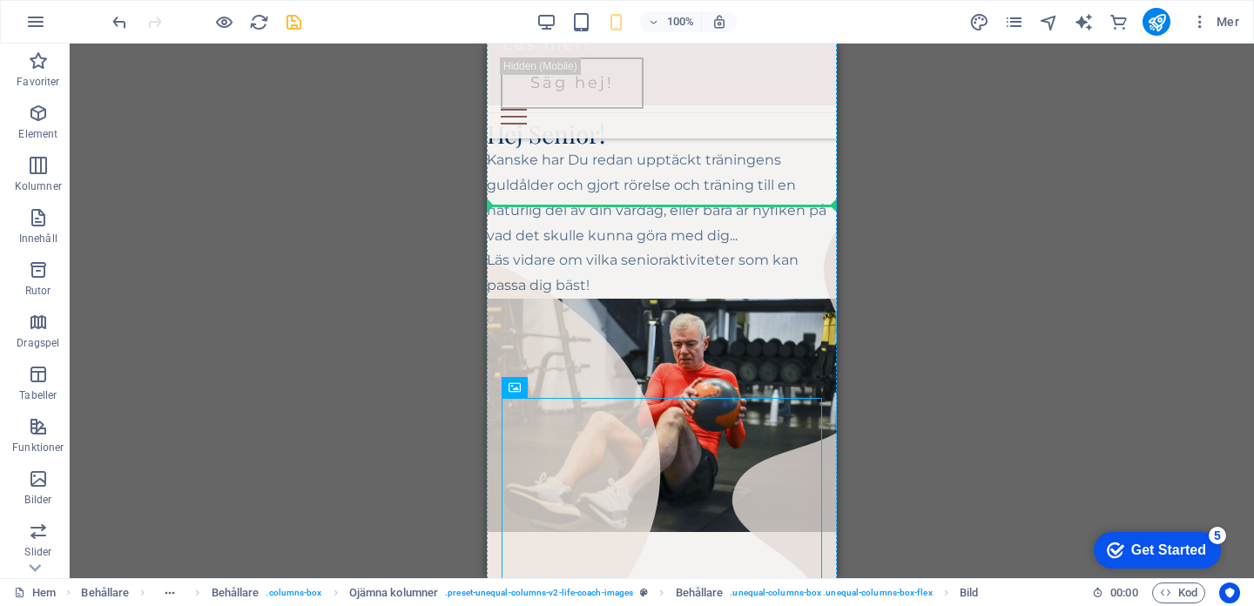
drag, startPoint x: 657, startPoint y: 456, endPoint x: 657, endPoint y: 293, distance: 162.9
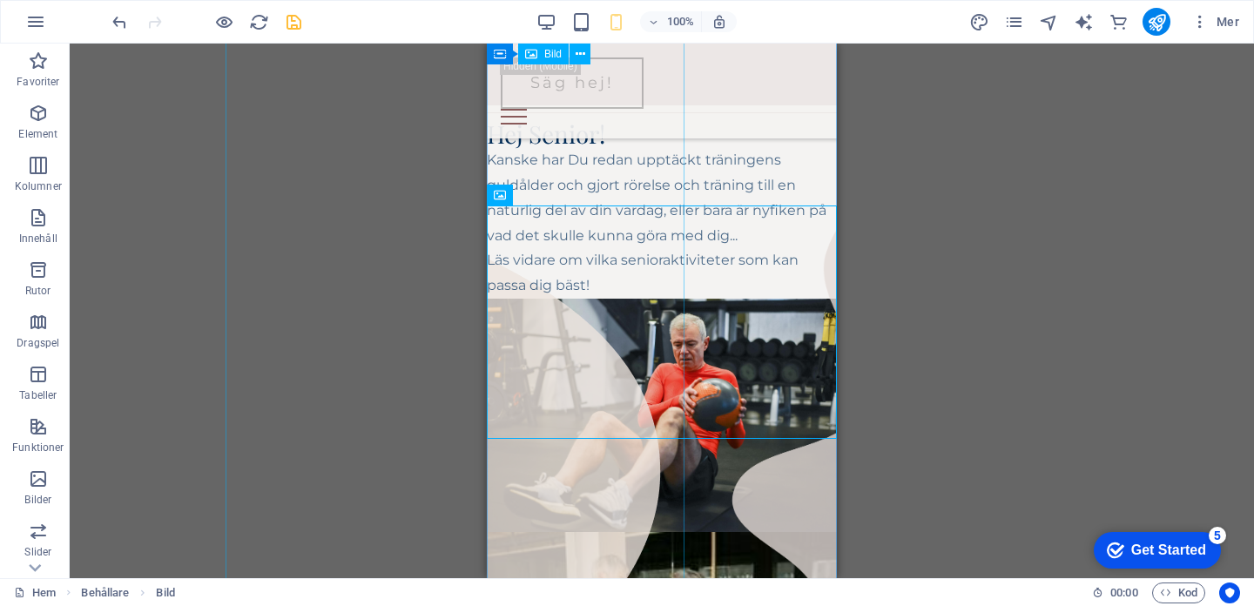
scroll to position [2492, 0]
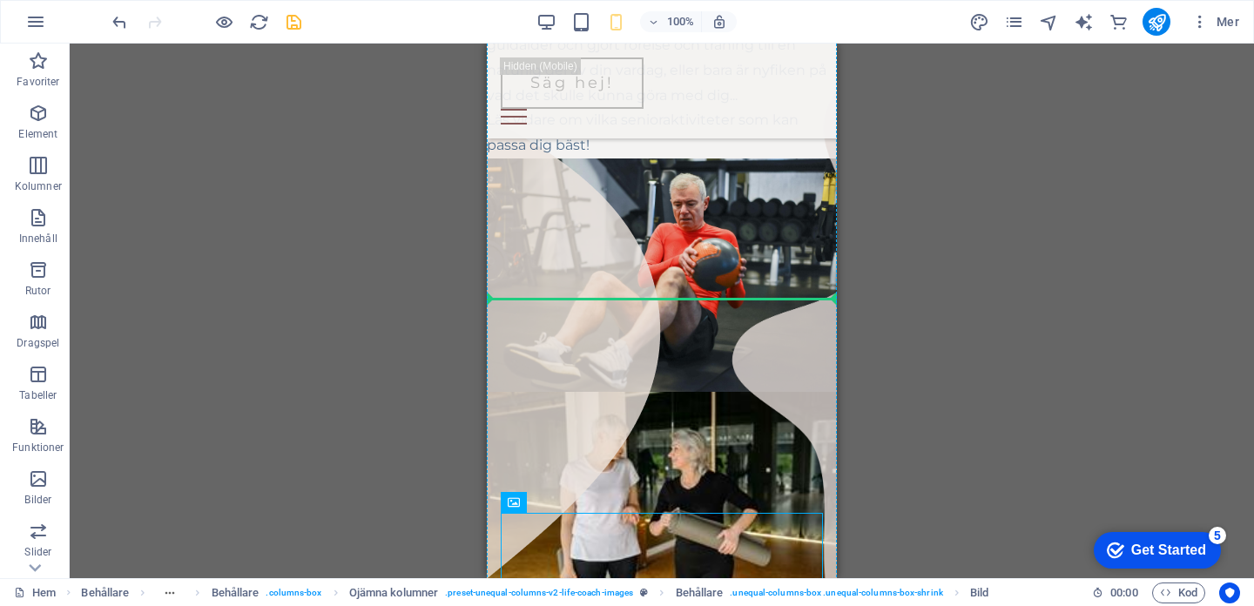
drag, startPoint x: 617, startPoint y: 542, endPoint x: 617, endPoint y: 340, distance: 202.1
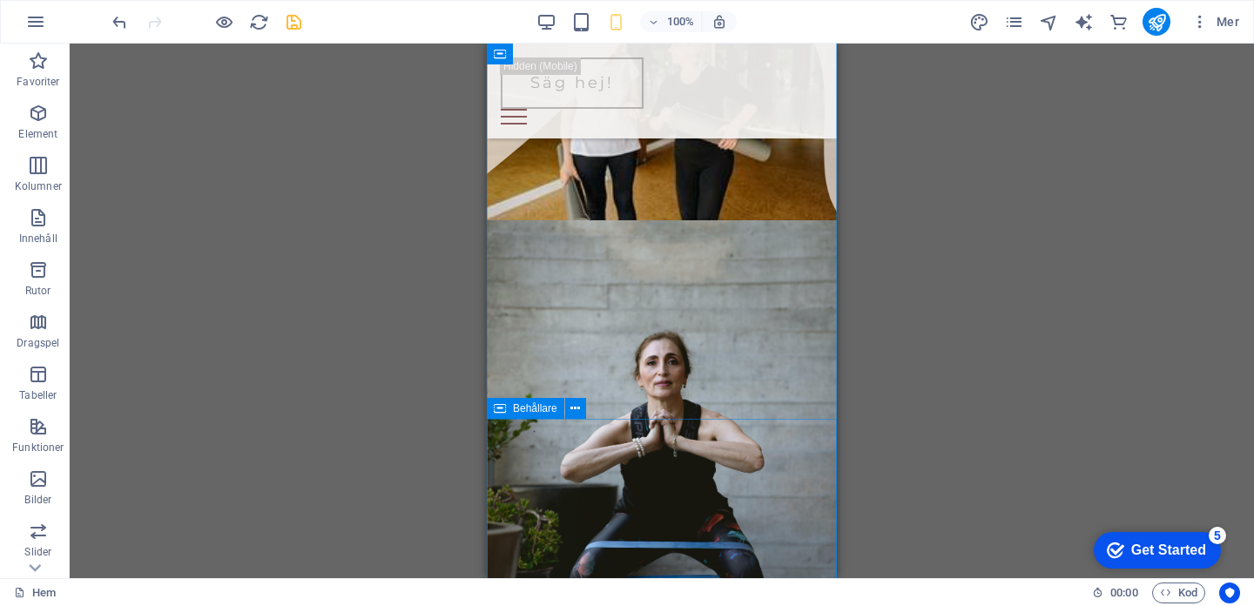
scroll to position [2900, 0]
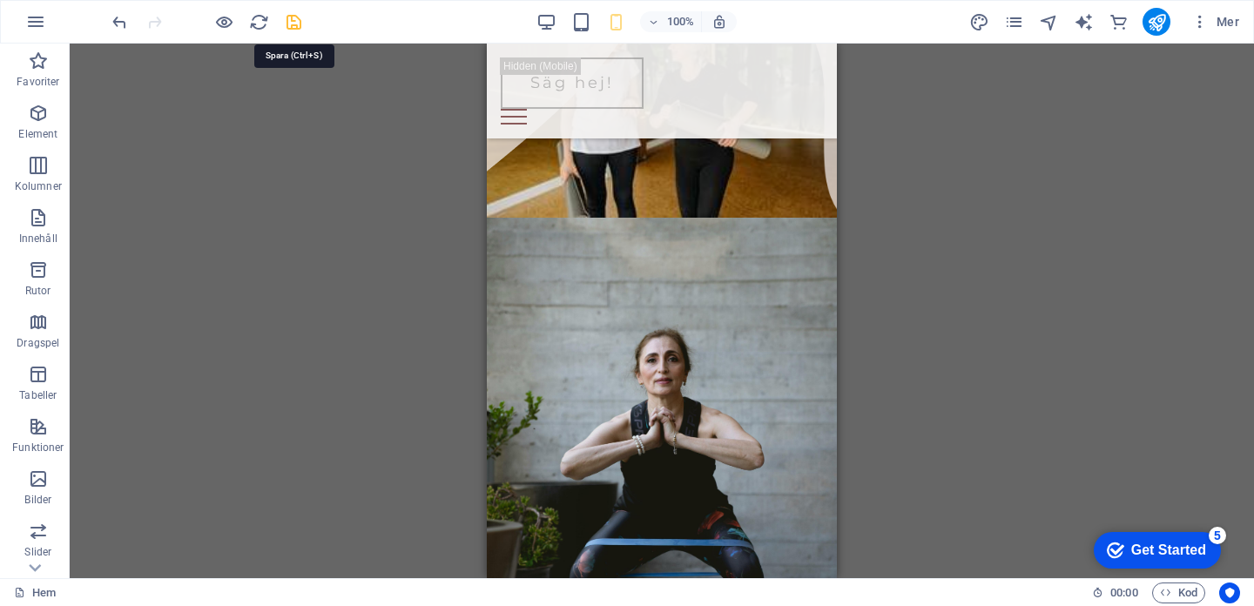
click at [286, 17] on icon "save" at bounding box center [294, 22] width 20 height 20
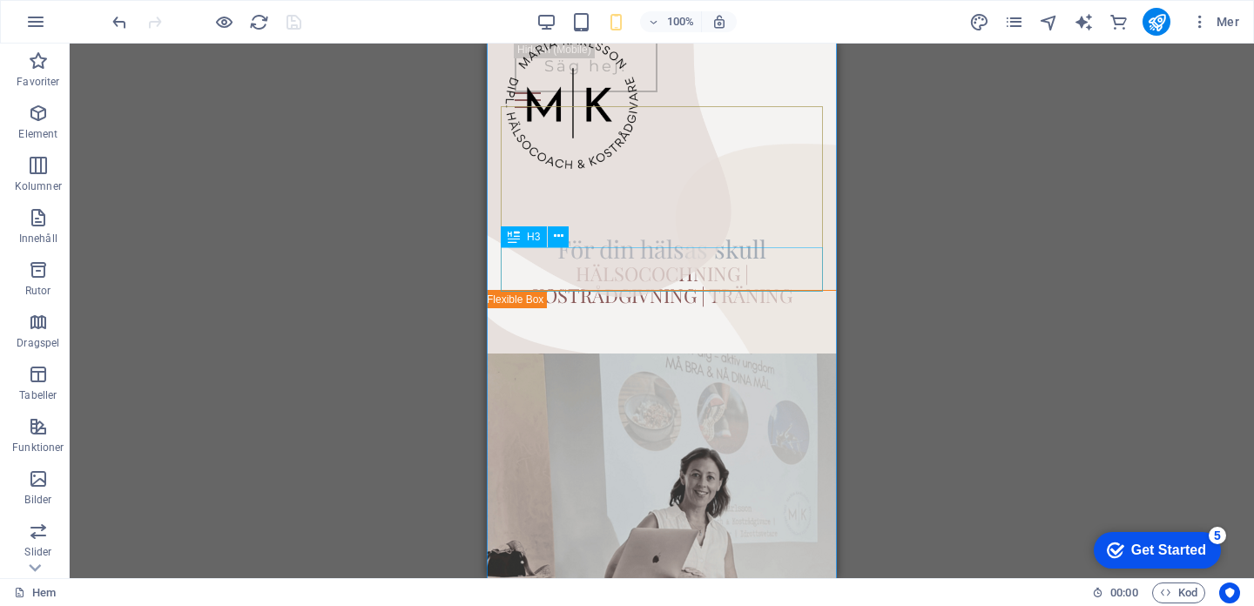
scroll to position [0, 0]
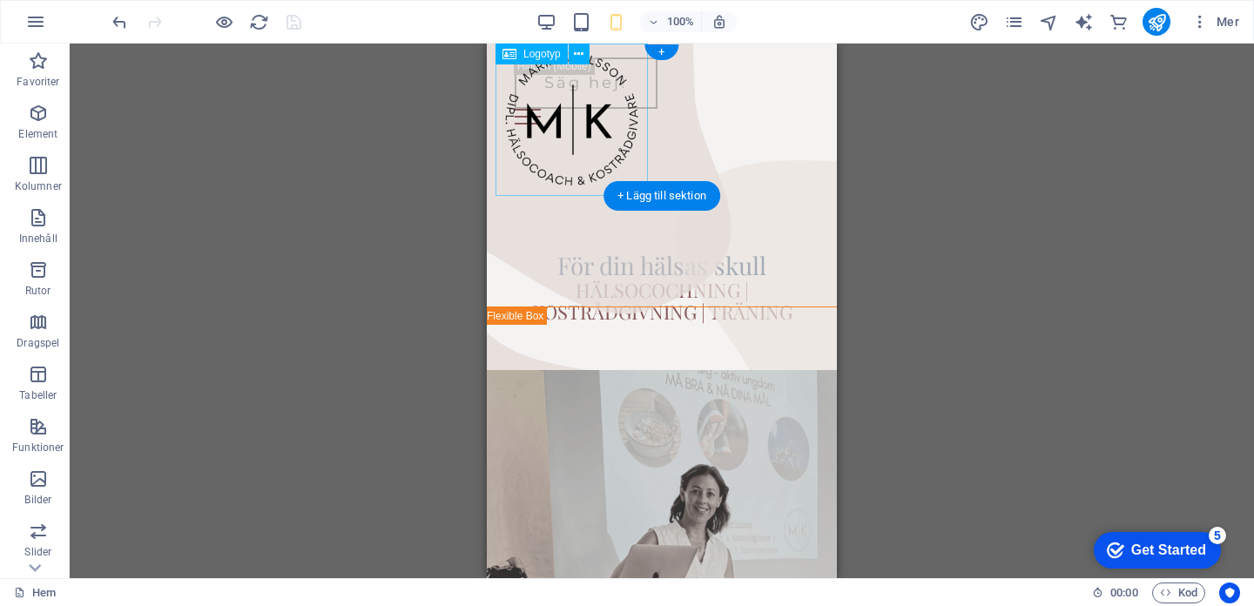
click at [582, 153] on div at bounding box center [572, 120] width 152 height 152
click at [612, 199] on div "+ Lägg till sektion" at bounding box center [662, 196] width 117 height 30
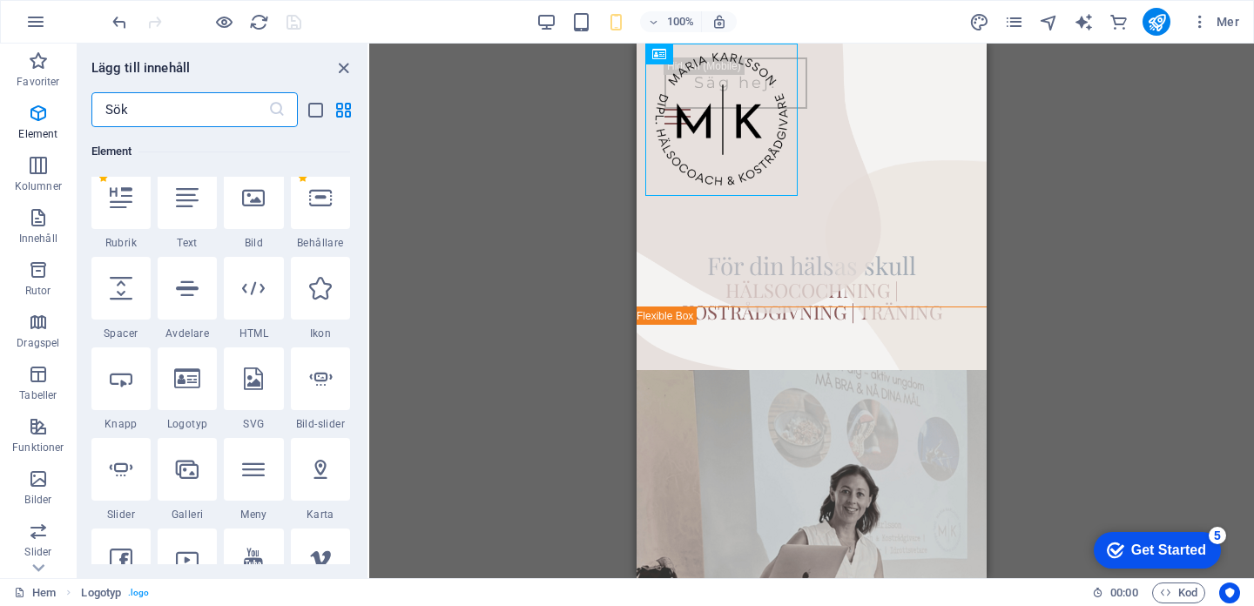
scroll to position [172, 0]
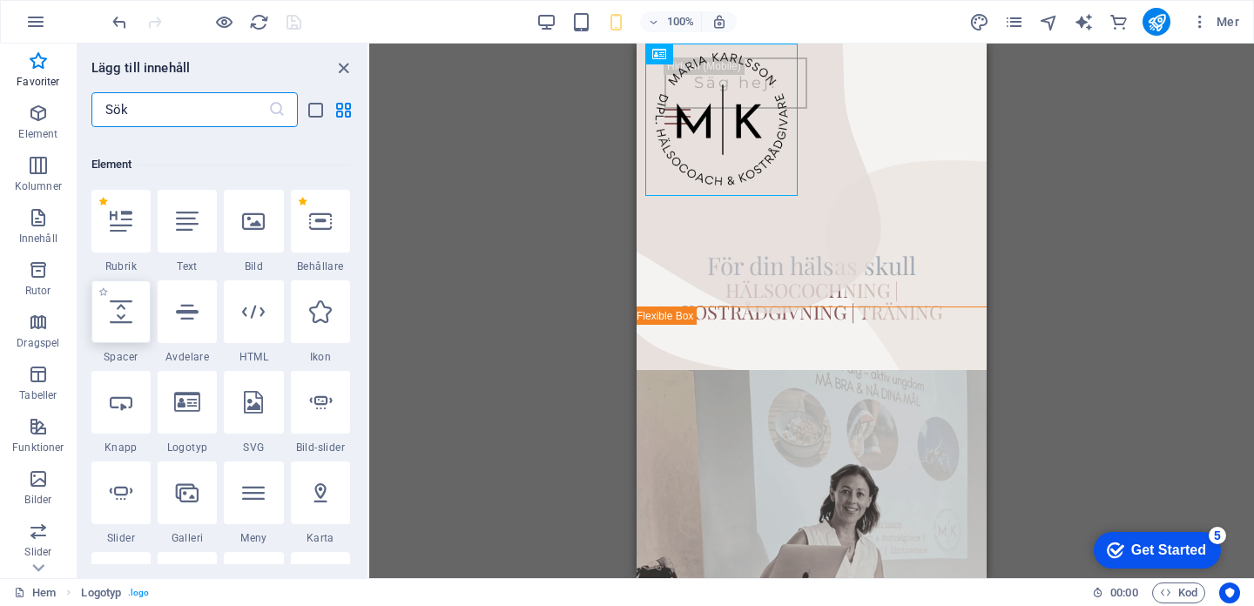
click at [133, 318] on div at bounding box center [120, 311] width 59 height 63
select select "px"
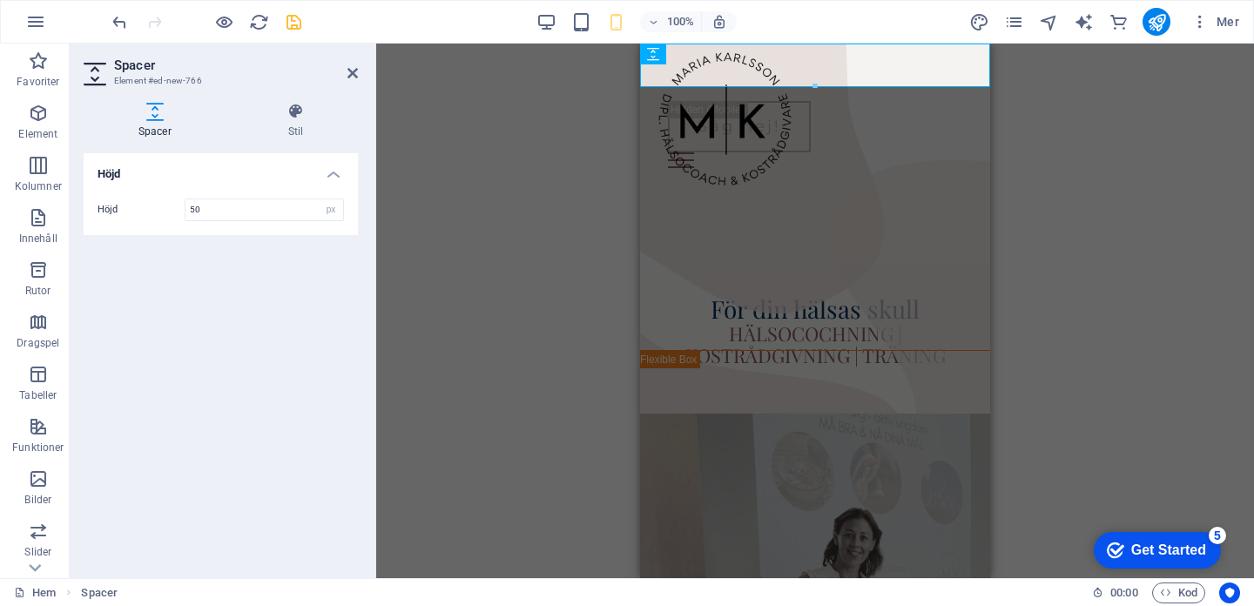
click at [430, 284] on div "H2 Behållare Behållare Behållare Banner Banner Behållare Banner Behållare Space…" at bounding box center [815, 311] width 878 height 535
click at [297, 25] on icon "save" at bounding box center [294, 22] width 20 height 20
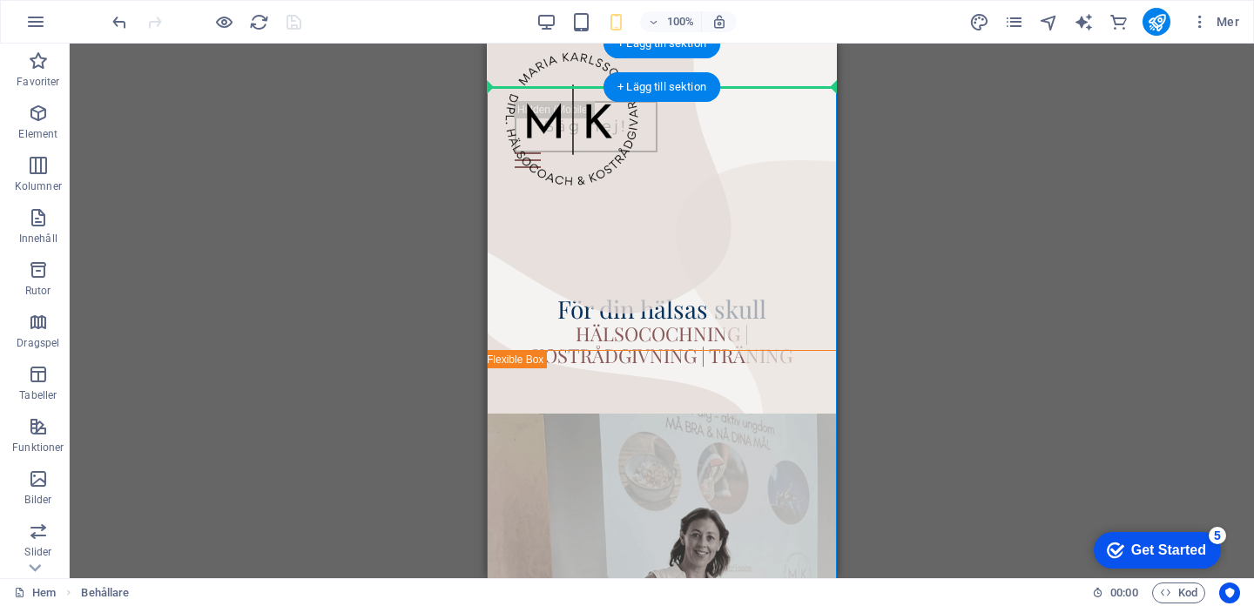
drag, startPoint x: 748, startPoint y: 247, endPoint x: 741, endPoint y: 79, distance: 167.4
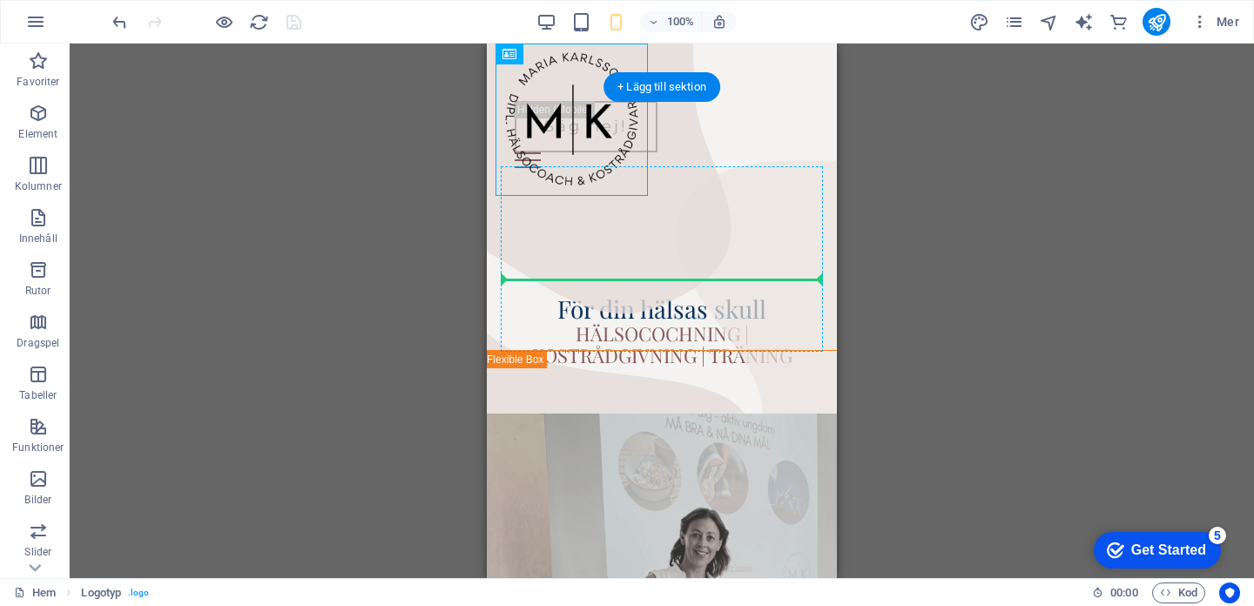
drag, startPoint x: 591, startPoint y: 170, endPoint x: 600, endPoint y: 266, distance: 96.2
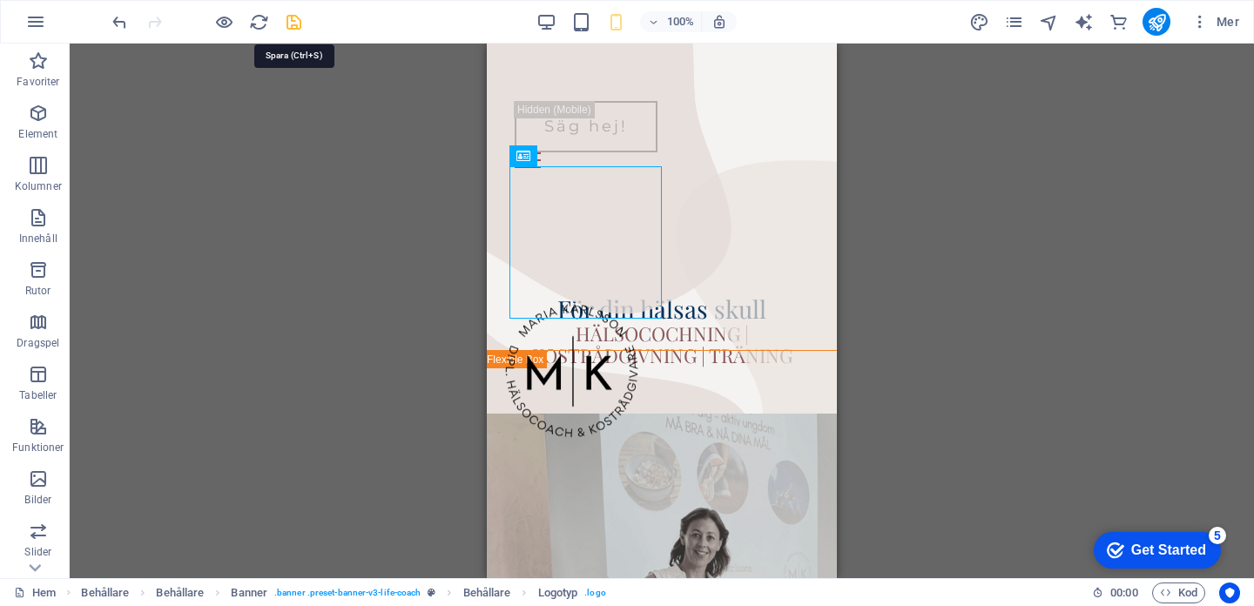
click at [294, 23] on icon "save" at bounding box center [294, 22] width 20 height 20
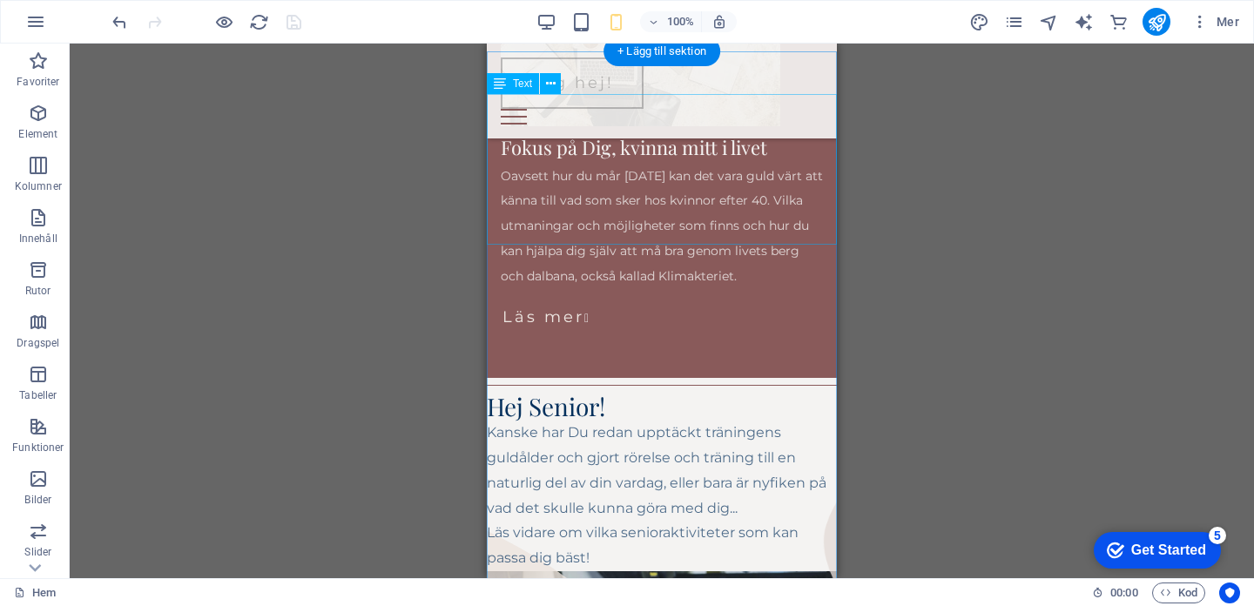
scroll to position [2378, 0]
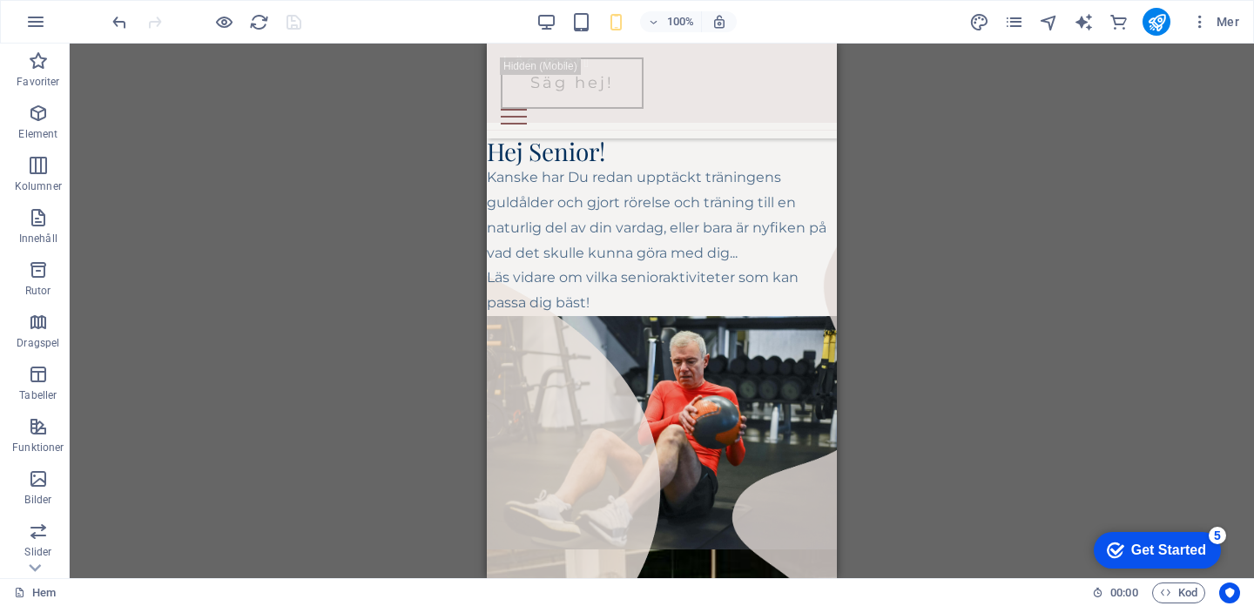
click at [900, 235] on div "H2 Behållare Behållare Behållare Banner Banner Behållare Banner Behållare Space…" at bounding box center [662, 311] width 1185 height 535
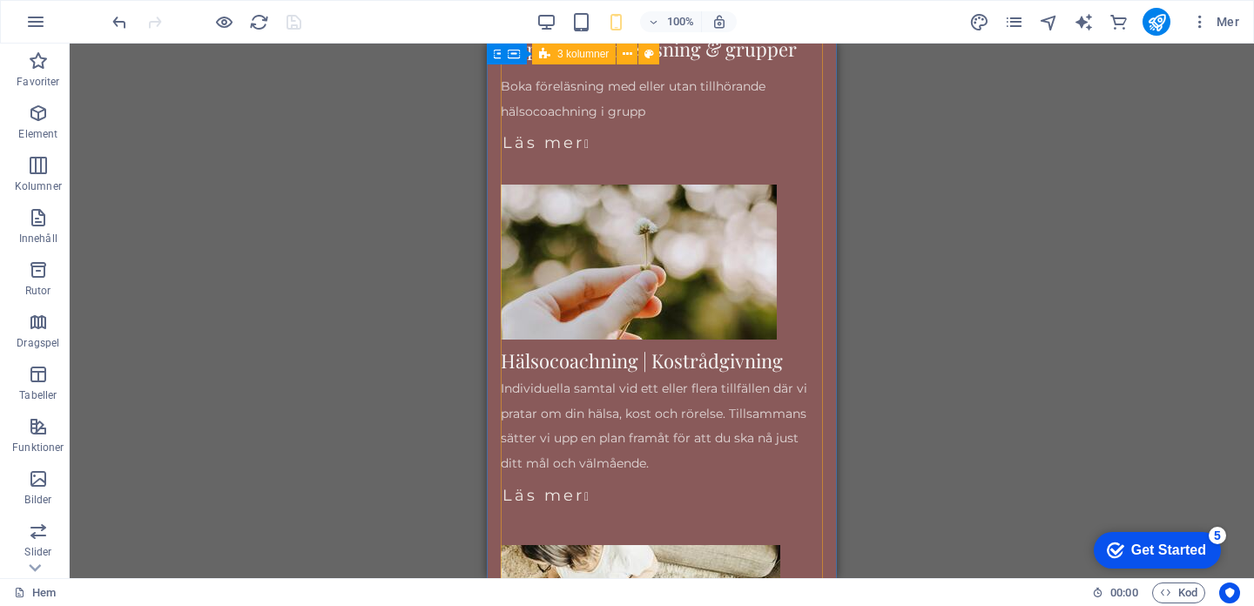
scroll to position [0, 0]
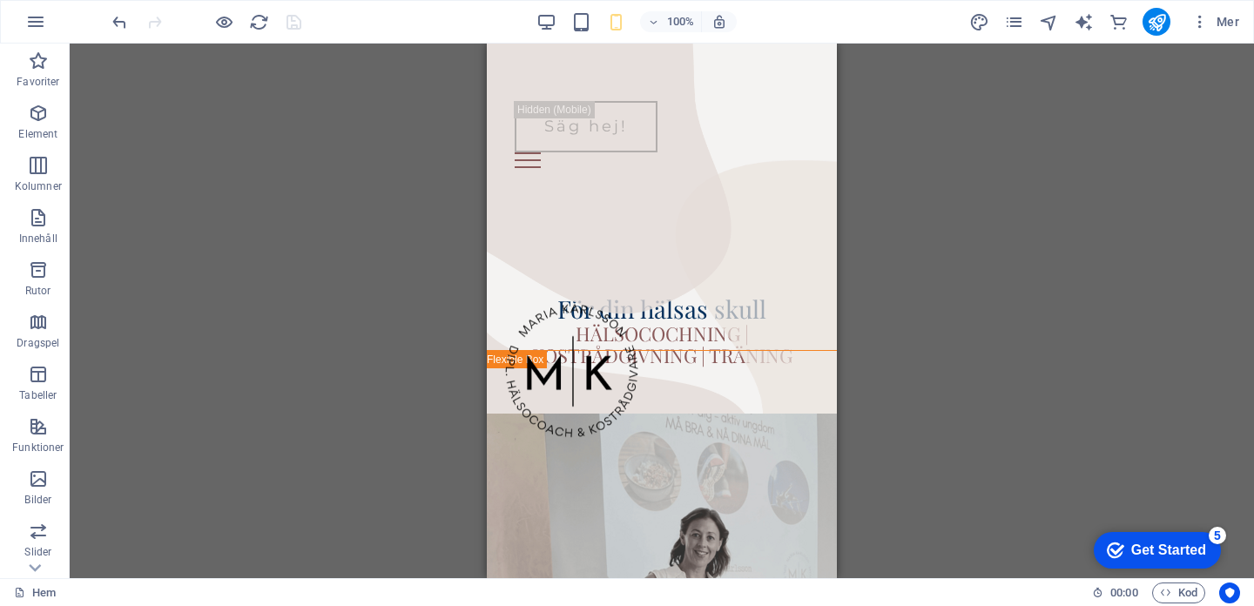
click at [294, 21] on div at bounding box center [206, 22] width 195 height 28
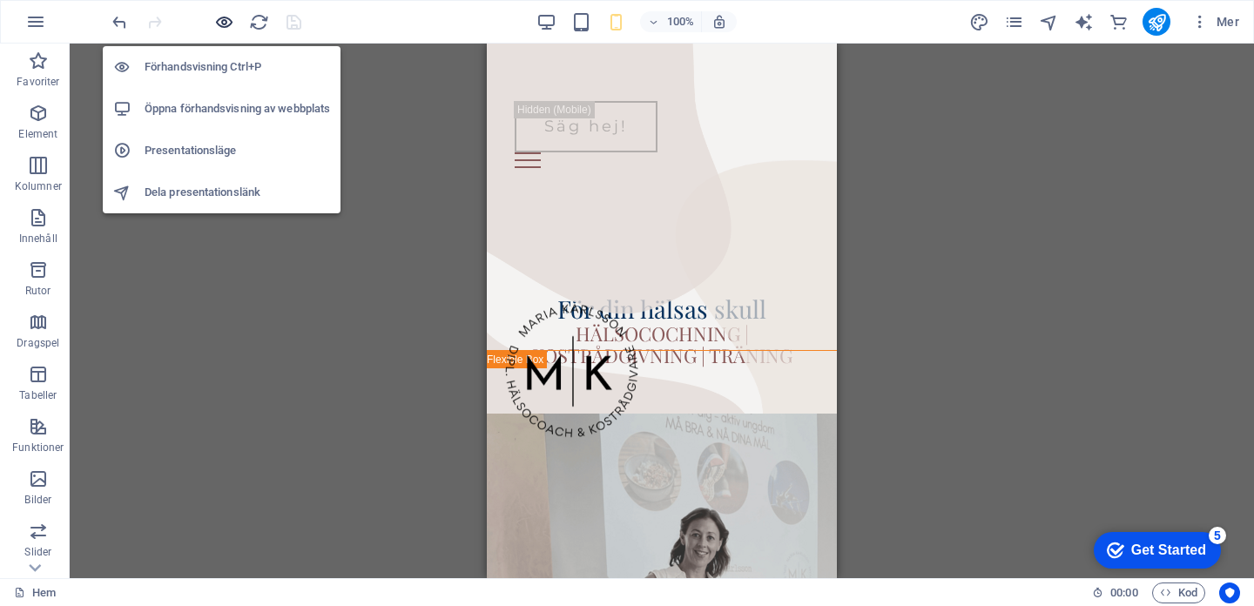
click at [222, 13] on icon "button" at bounding box center [224, 22] width 20 height 20
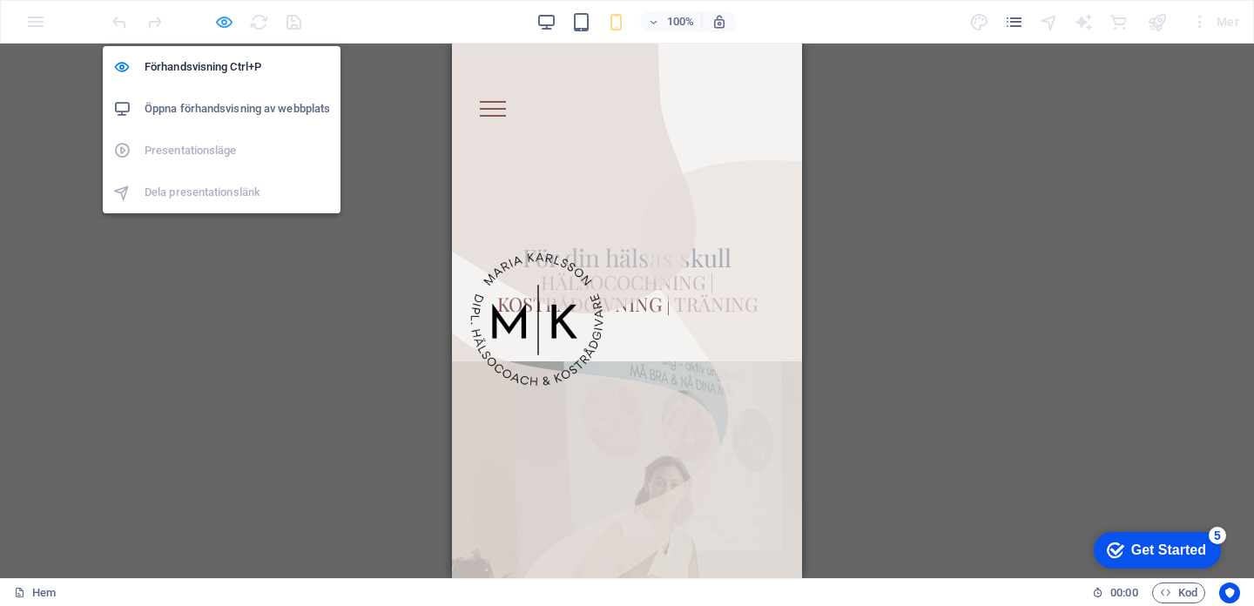
click at [217, 25] on icon "button" at bounding box center [224, 22] width 20 height 20
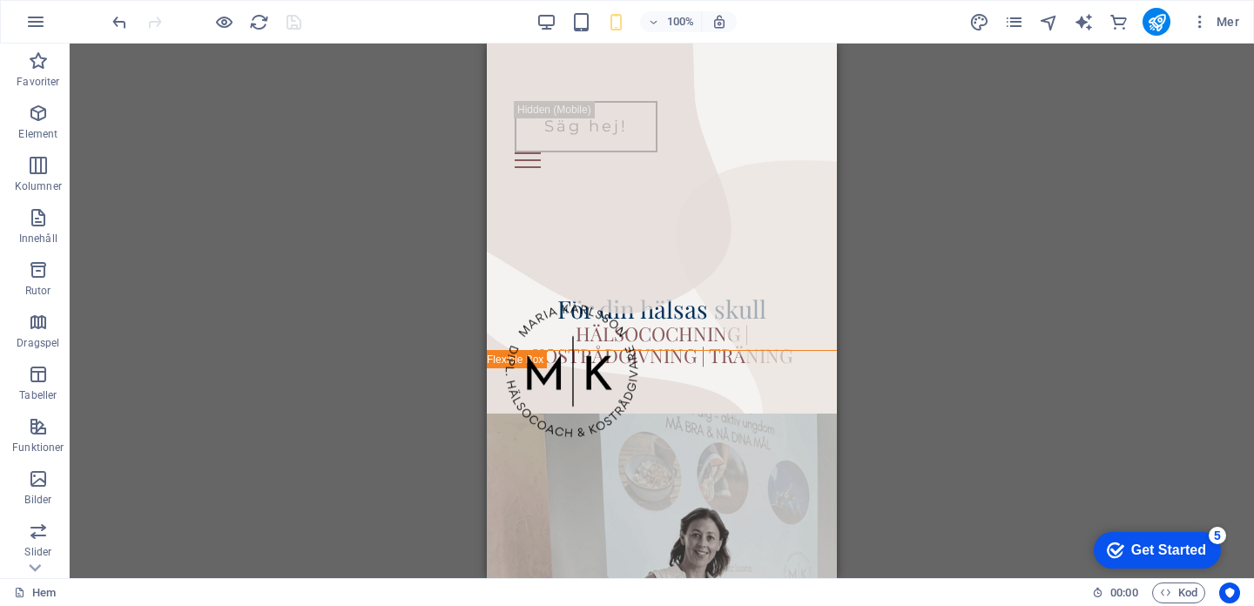
click at [108, 30] on div "100% Mer" at bounding box center [627, 22] width 1253 height 42
click at [121, 30] on icon "undo" at bounding box center [120, 22] width 20 height 20
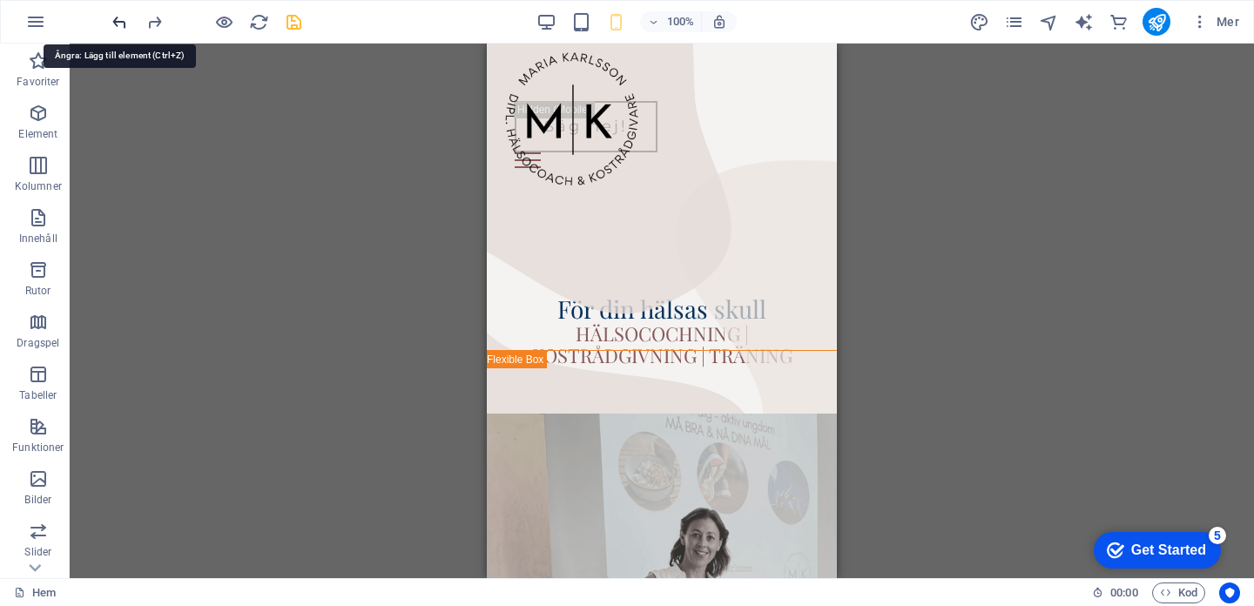
click at [121, 29] on icon "undo" at bounding box center [120, 22] width 20 height 20
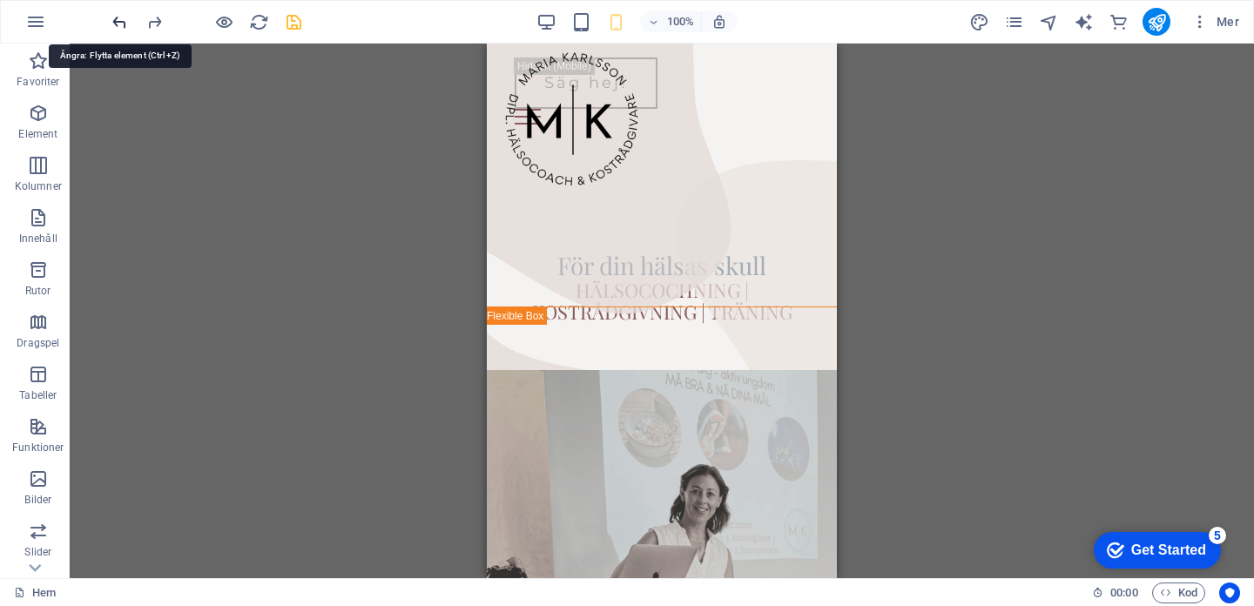
click at [121, 29] on icon "undo" at bounding box center [120, 22] width 20 height 20
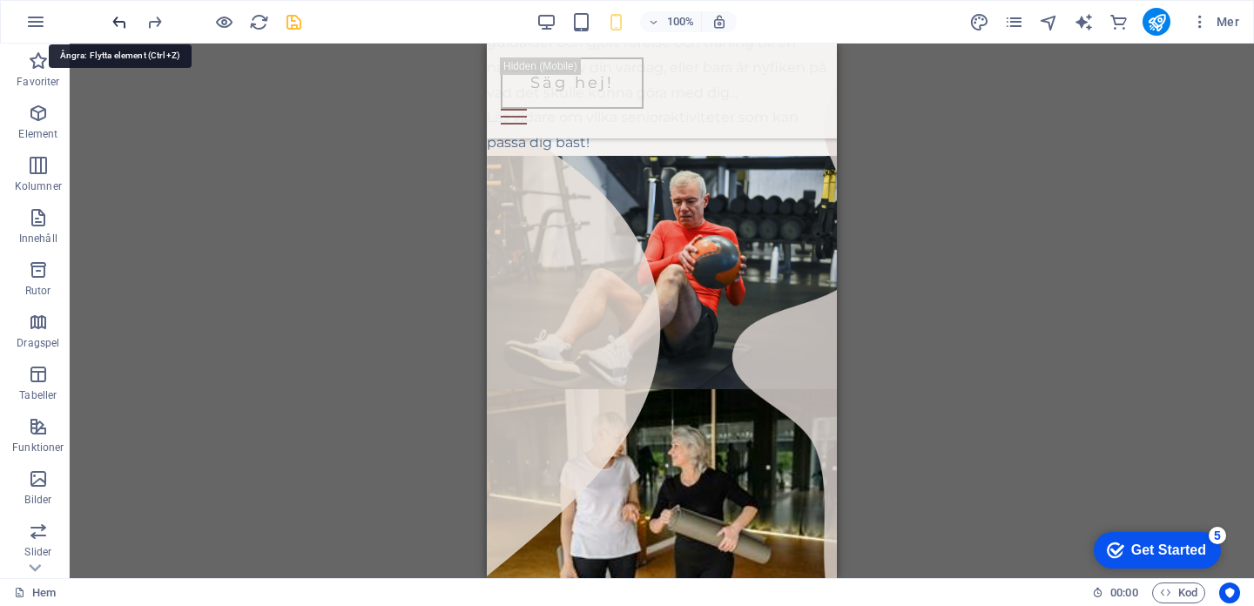
scroll to position [2936, 0]
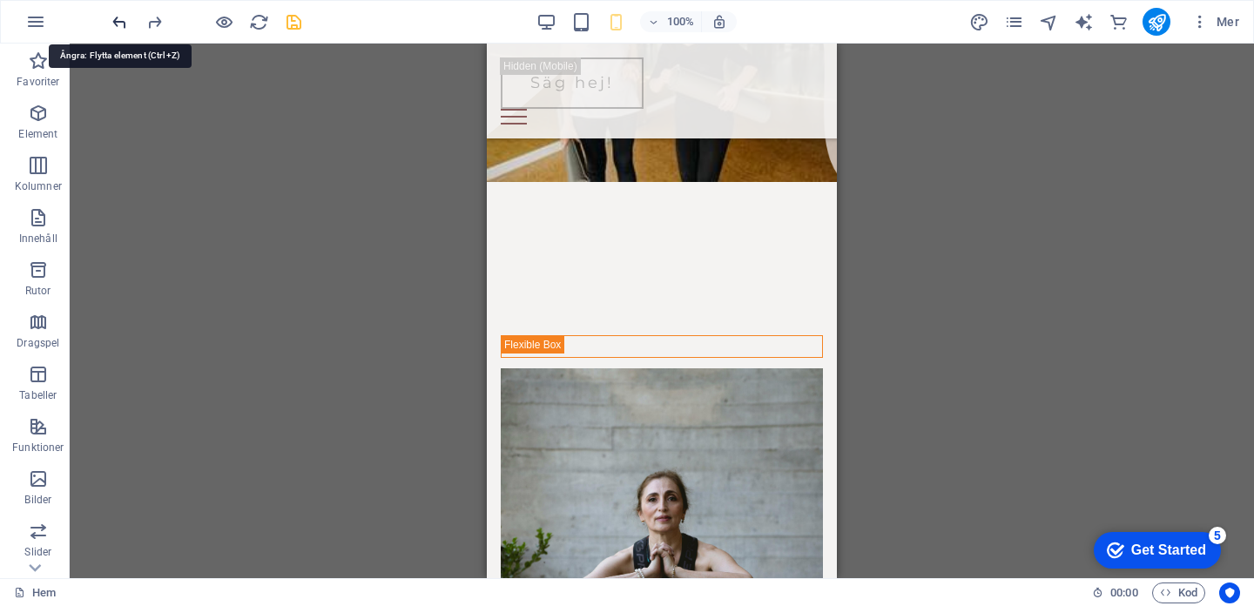
click at [121, 29] on icon "undo" at bounding box center [120, 22] width 20 height 20
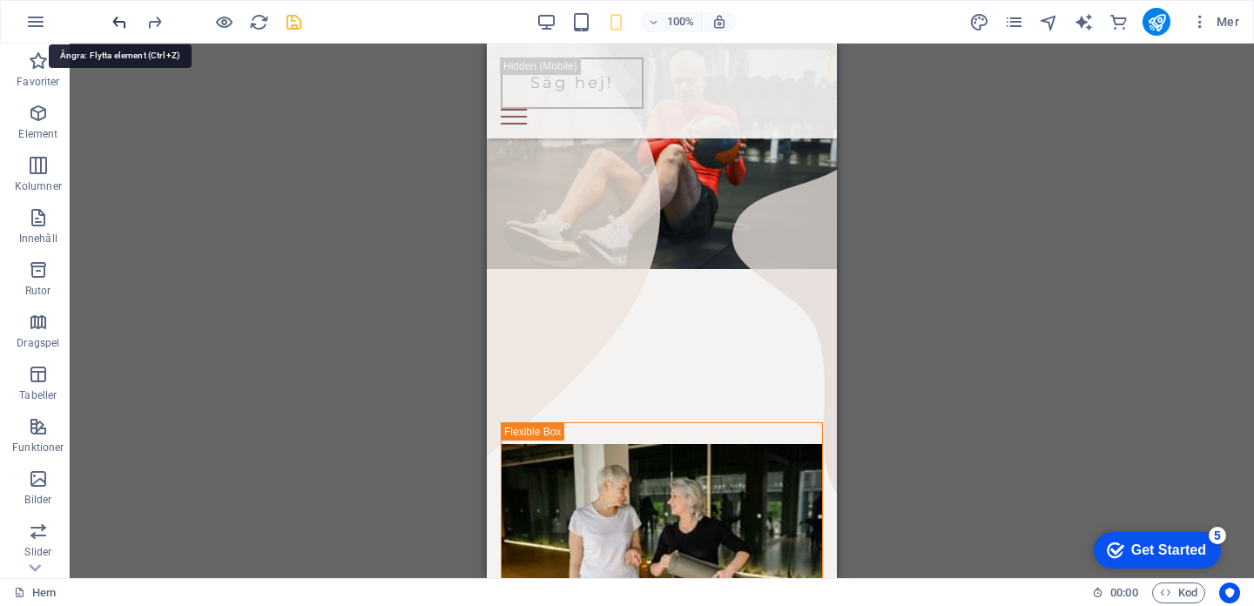
scroll to position [2546, 0]
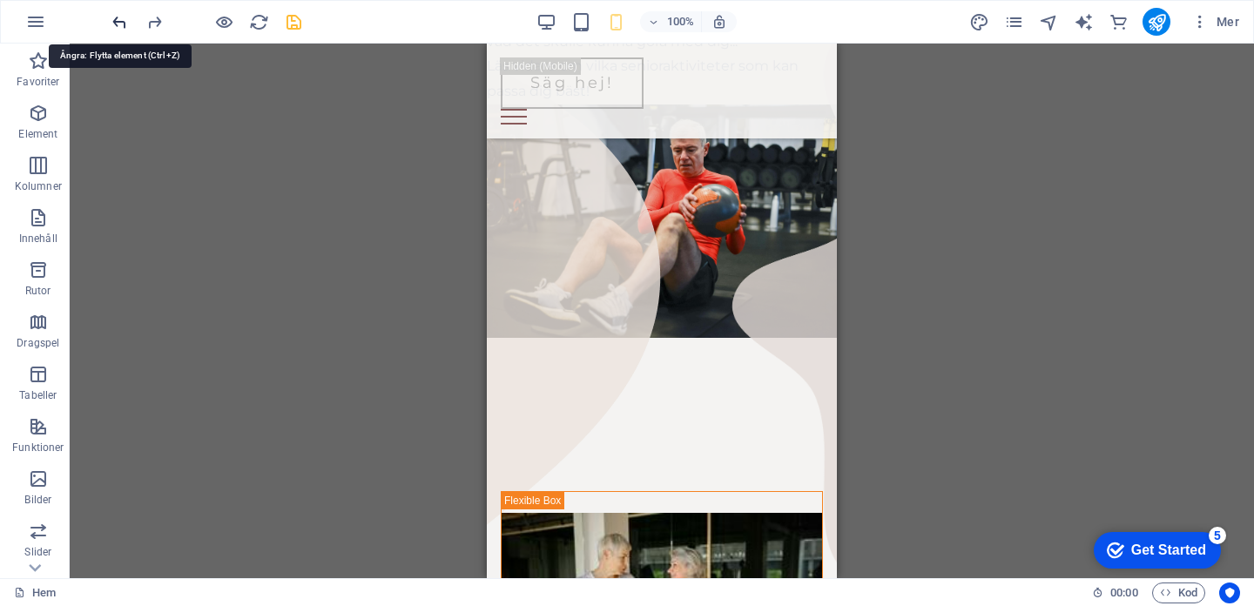
click at [121, 29] on icon "undo" at bounding box center [120, 22] width 20 height 20
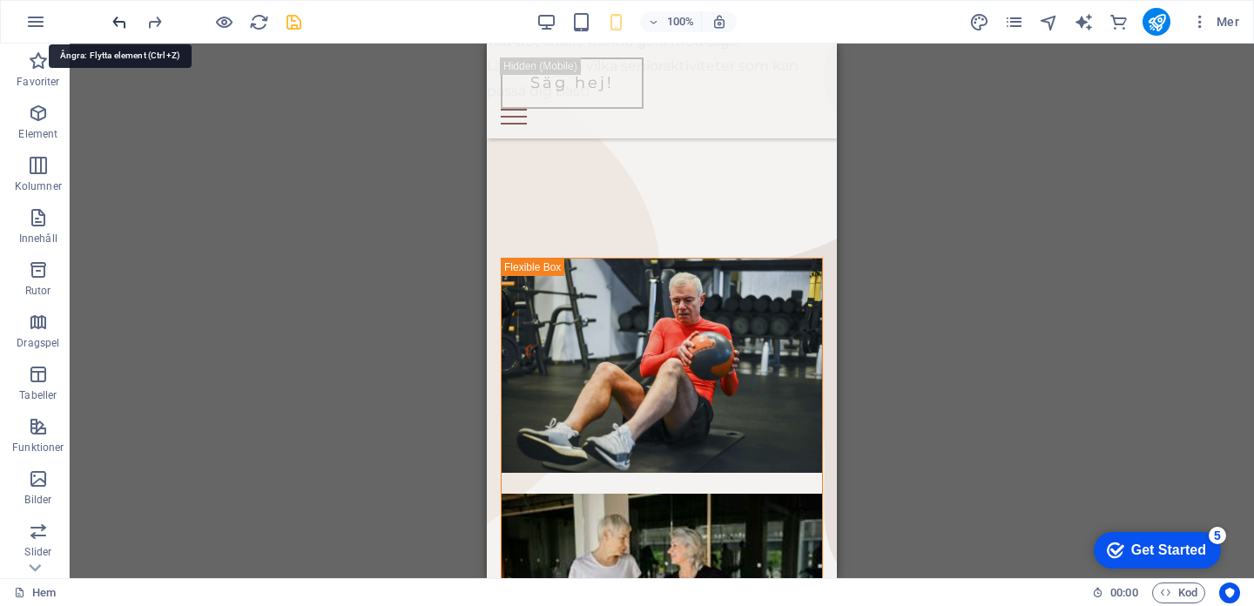
click at [121, 29] on icon "undo" at bounding box center [120, 22] width 20 height 20
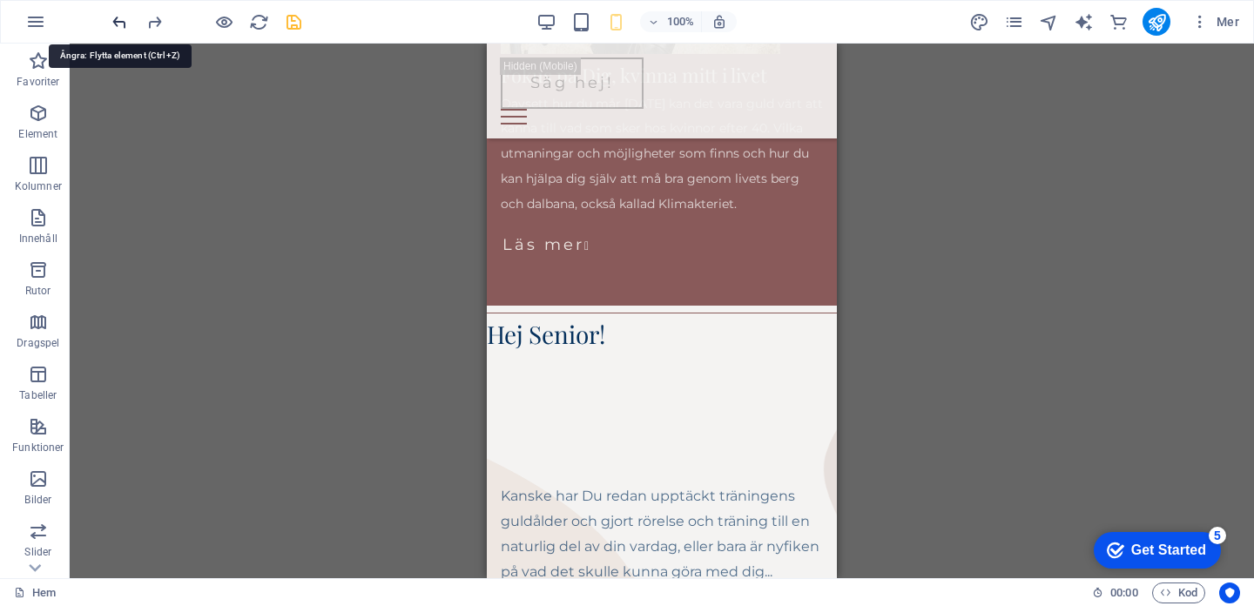
scroll to position [2073, 0]
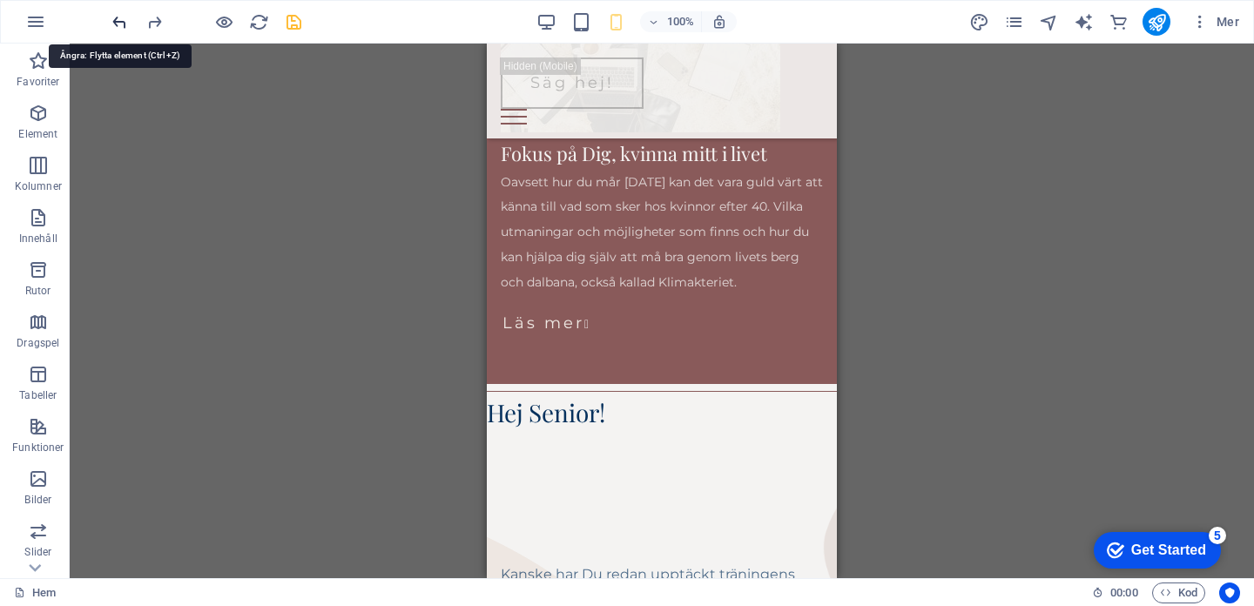
click at [121, 29] on icon "undo" at bounding box center [120, 22] width 20 height 20
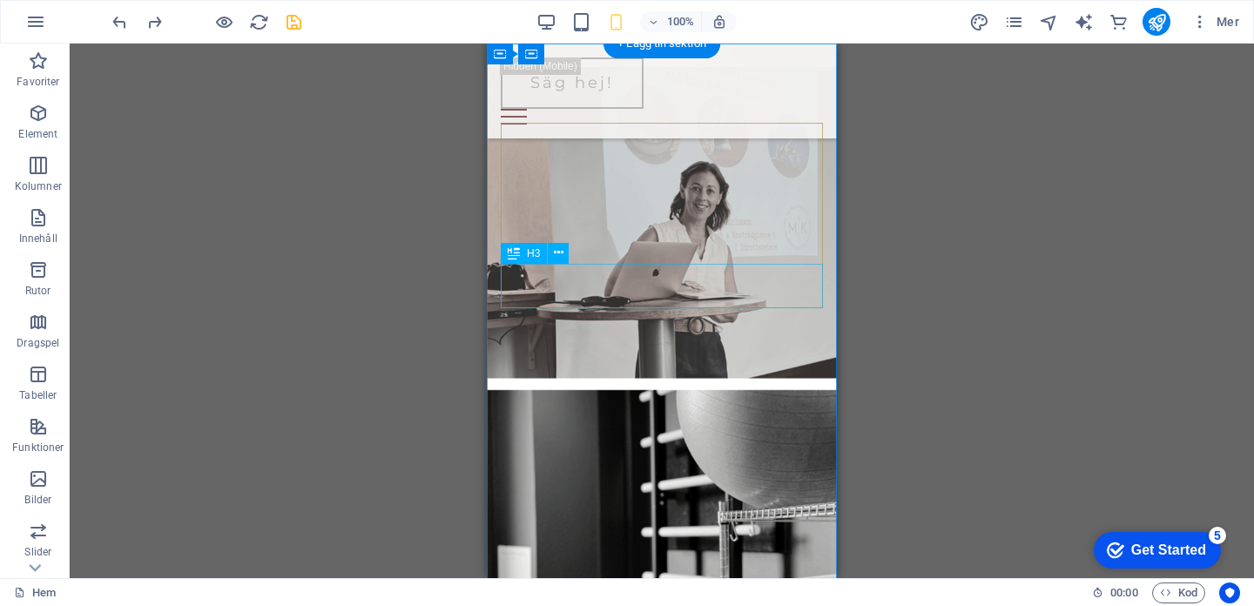
scroll to position [0, 0]
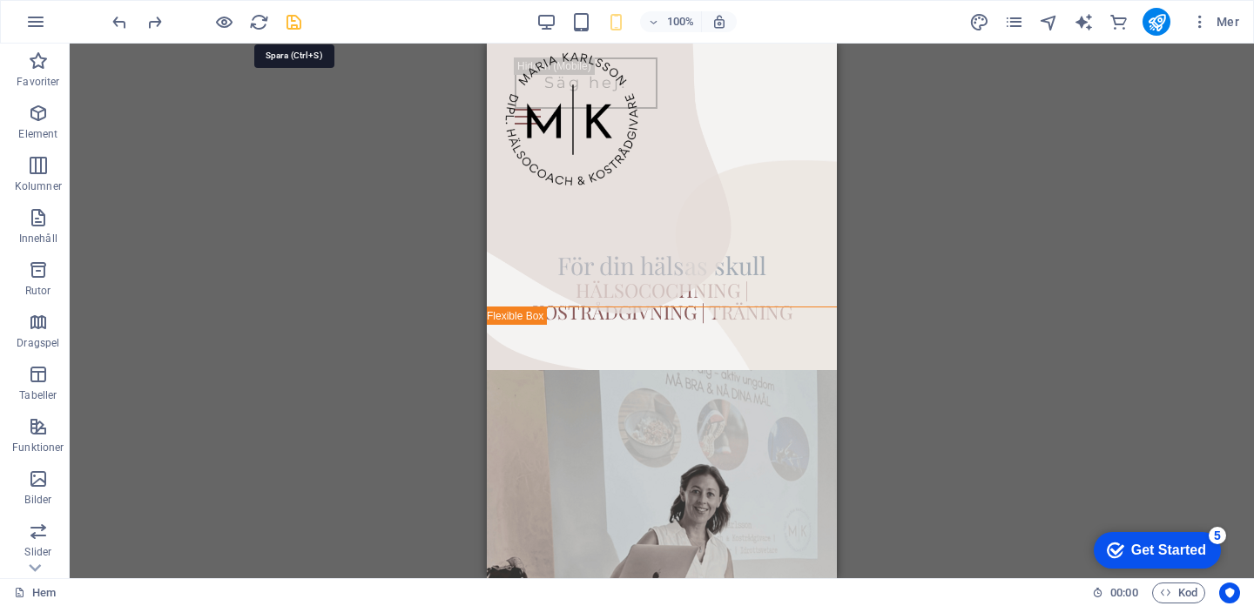
click at [292, 27] on icon "save" at bounding box center [294, 22] width 20 height 20
